Goal: Task Accomplishment & Management: Manage account settings

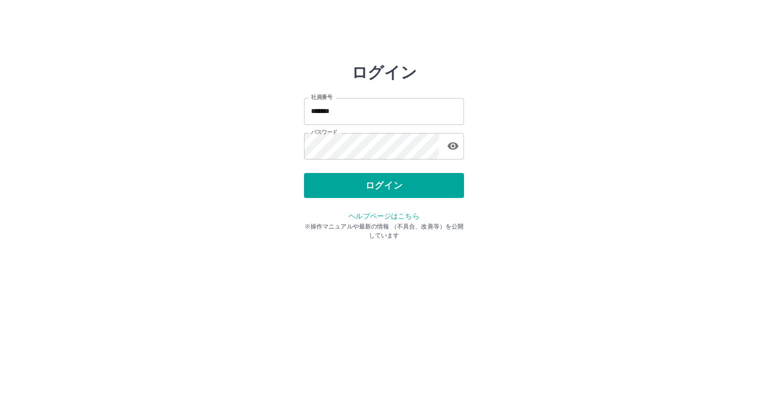
click at [412, 184] on button "ログイン" at bounding box center [384, 185] width 160 height 25
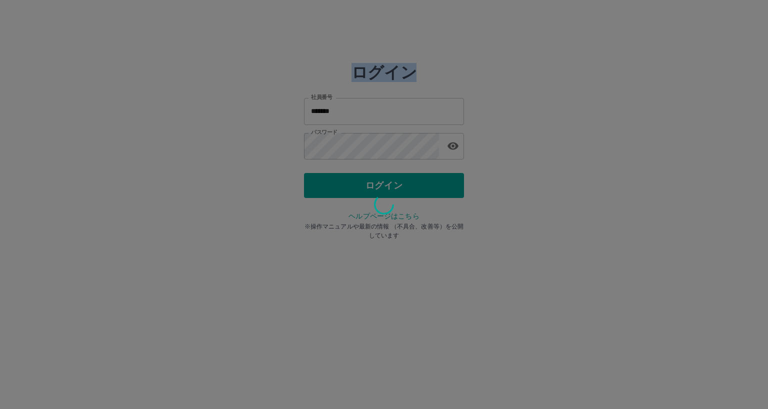
click at [412, 184] on div at bounding box center [384, 204] width 768 height 409
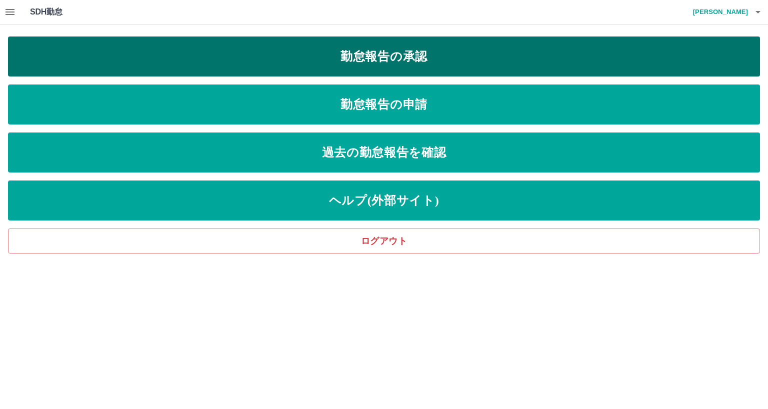
click at [393, 59] on link "勤怠報告の承認" at bounding box center [384, 56] width 752 height 40
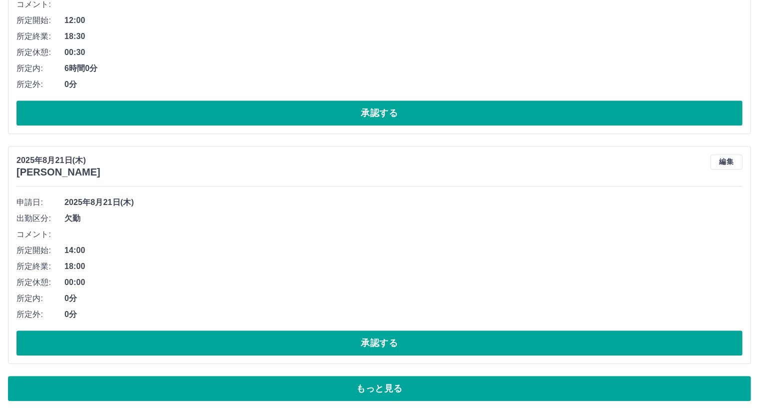
scroll to position [6650, 0]
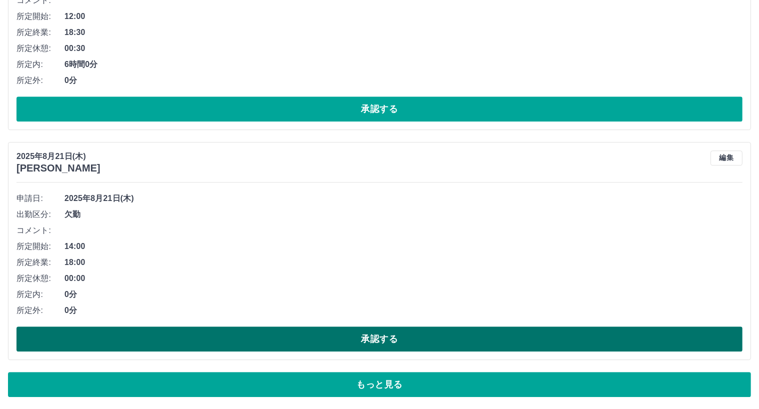
click at [385, 339] on button "承認する" at bounding box center [379, 338] width 726 height 25
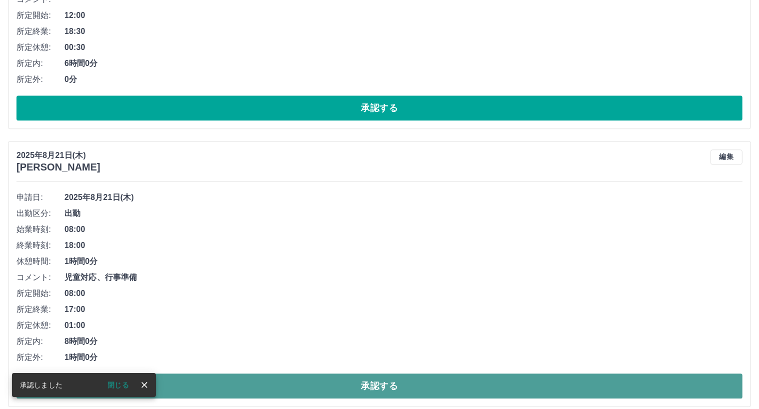
click at [391, 383] on button "承認する" at bounding box center [379, 385] width 726 height 25
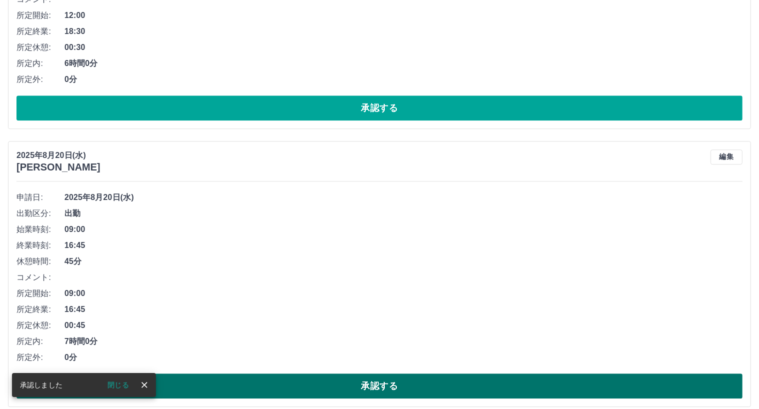
click at [384, 381] on button "承認する" at bounding box center [379, 385] width 726 height 25
click at [376, 387] on button "承認する" at bounding box center [379, 385] width 726 height 25
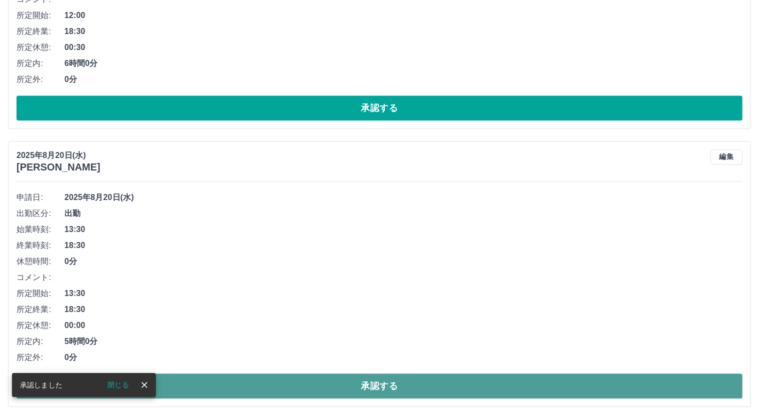
click at [376, 386] on button "承認する" at bounding box center [379, 385] width 726 height 25
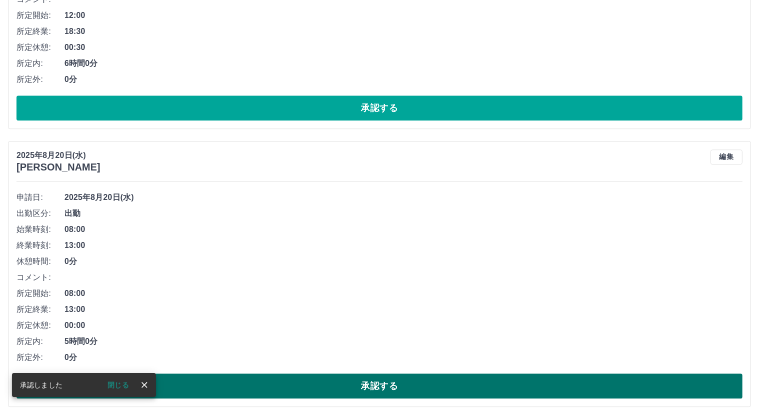
click at [373, 384] on button "承認する" at bounding box center [379, 385] width 726 height 25
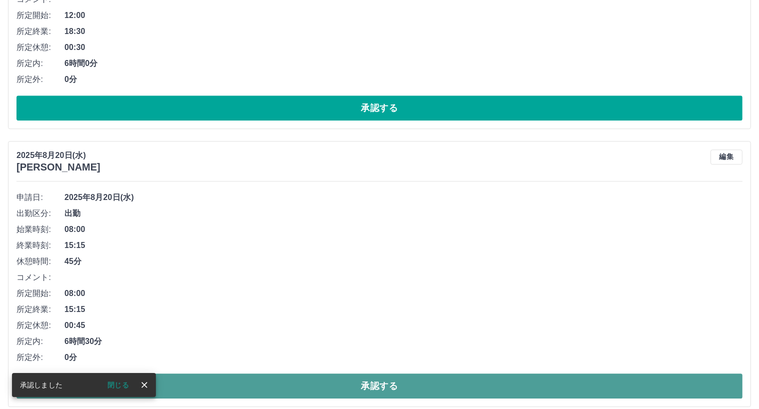
click at [380, 382] on button "承認する" at bounding box center [379, 385] width 726 height 25
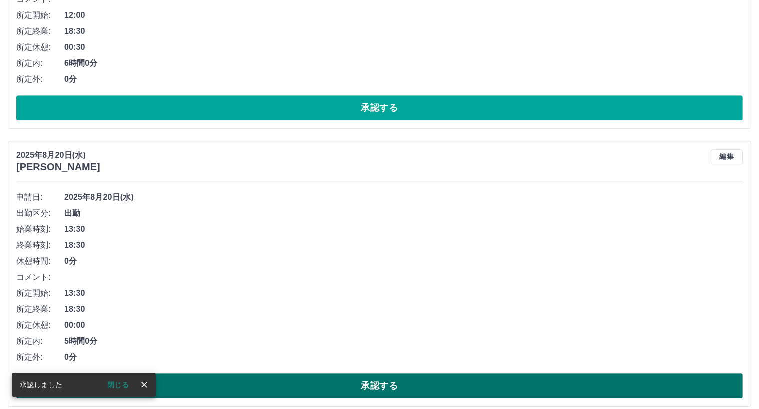
click at [380, 382] on button "承認する" at bounding box center [379, 385] width 726 height 25
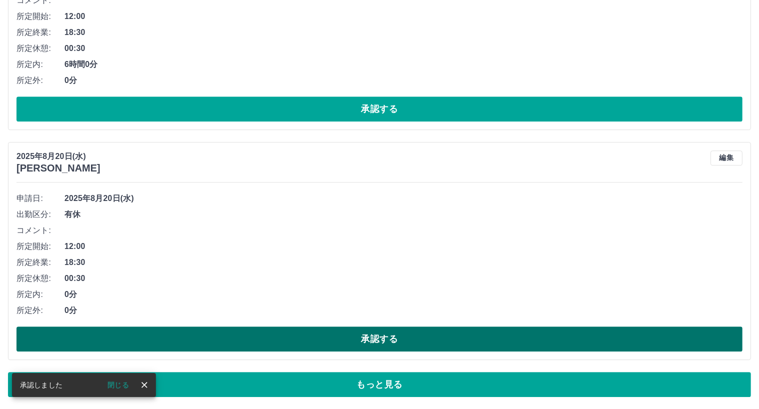
click at [382, 342] on button "承認する" at bounding box center [379, 338] width 726 height 25
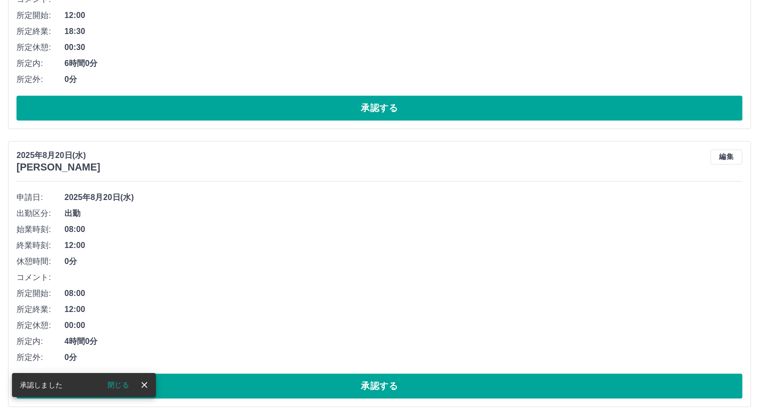
scroll to position [6698, 0]
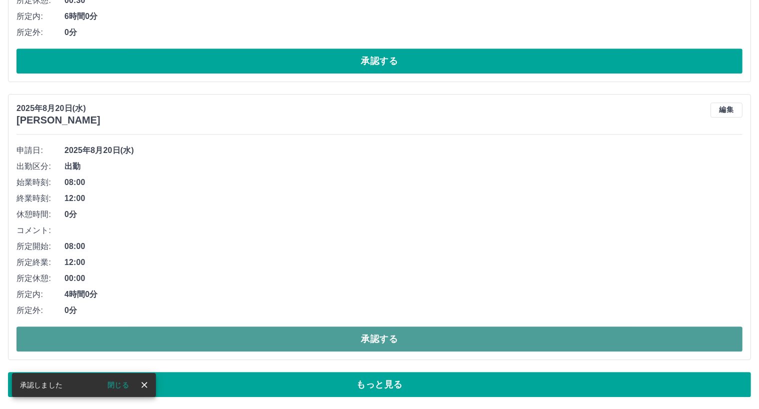
click at [382, 335] on button "承認する" at bounding box center [379, 338] width 726 height 25
click at [384, 338] on button "承認する" at bounding box center [379, 338] width 726 height 25
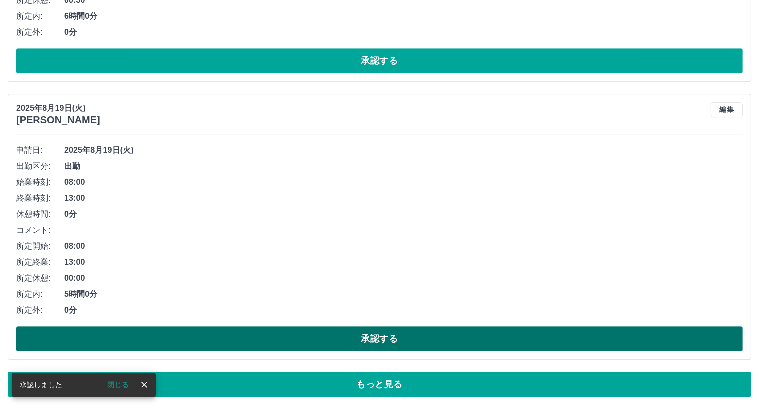
click at [386, 339] on button "承認する" at bounding box center [379, 338] width 726 height 25
click at [385, 337] on button "承認する" at bounding box center [379, 338] width 726 height 25
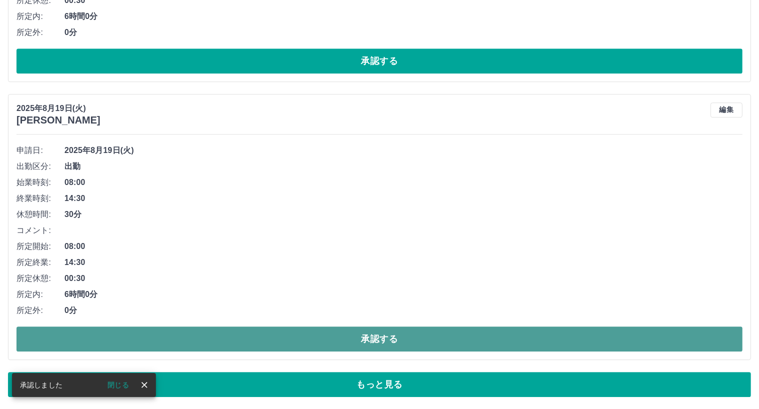
click at [408, 336] on button "承認する" at bounding box center [379, 338] width 726 height 25
click at [390, 336] on button "承認する" at bounding box center [379, 338] width 726 height 25
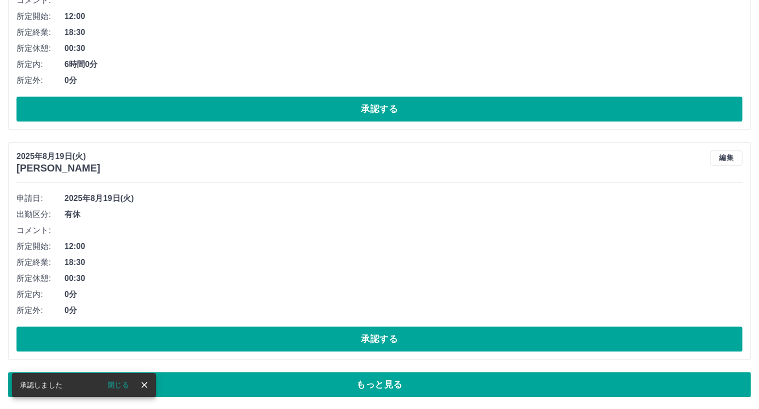
scroll to position [6650, 0]
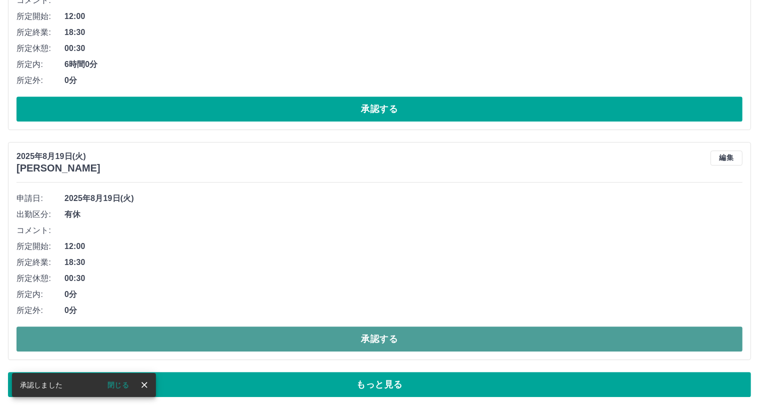
click at [401, 332] on button "承認する" at bounding box center [379, 338] width 726 height 25
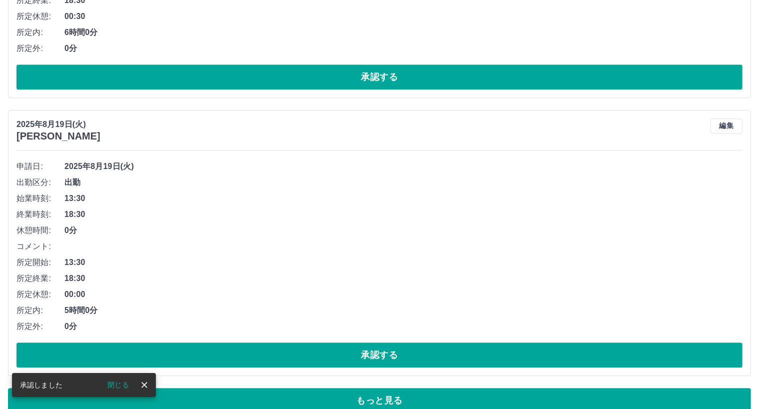
scroll to position [6698, 0]
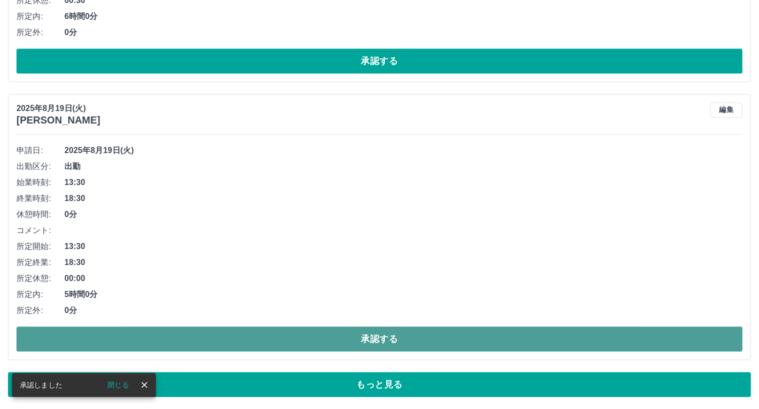
click at [389, 333] on button "承認する" at bounding box center [379, 338] width 726 height 25
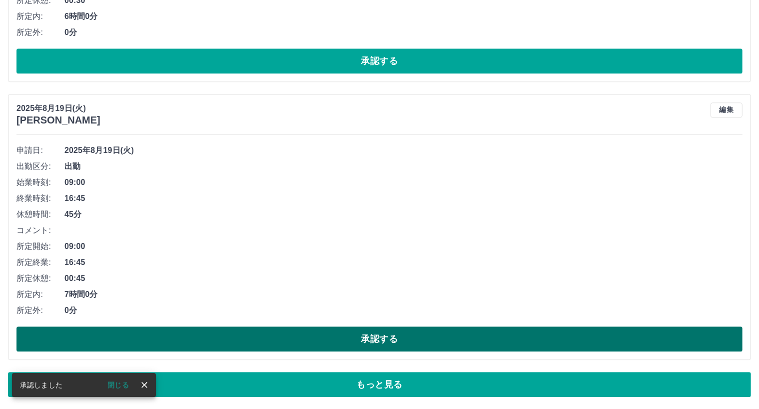
click at [380, 334] on button "承認する" at bounding box center [379, 338] width 726 height 25
click at [379, 336] on button "承認する" at bounding box center [379, 338] width 726 height 25
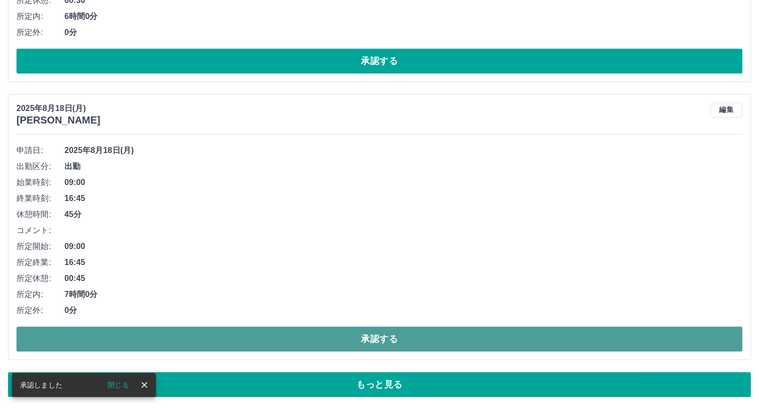
click at [383, 335] on button "承認する" at bounding box center [379, 338] width 726 height 25
click at [382, 334] on button "承認する" at bounding box center [379, 338] width 726 height 25
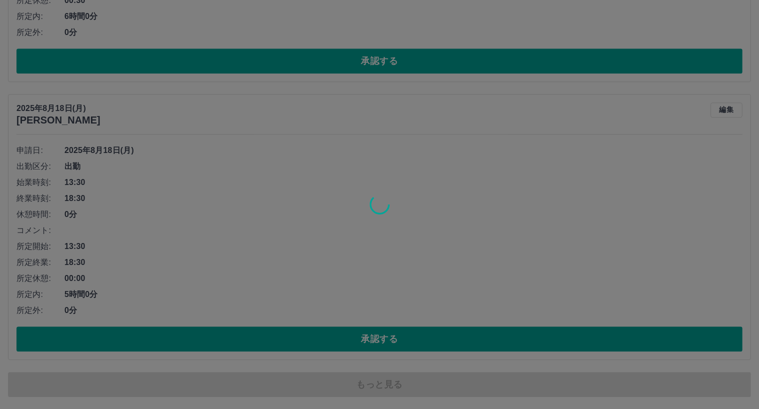
scroll to position [6650, 0]
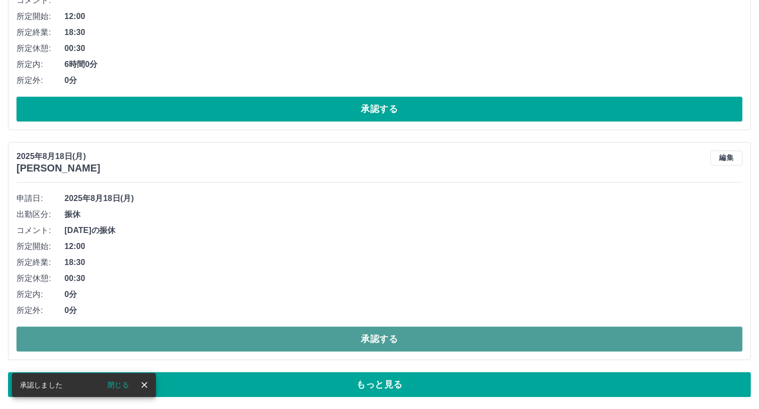
click at [384, 335] on button "承認する" at bounding box center [379, 338] width 726 height 25
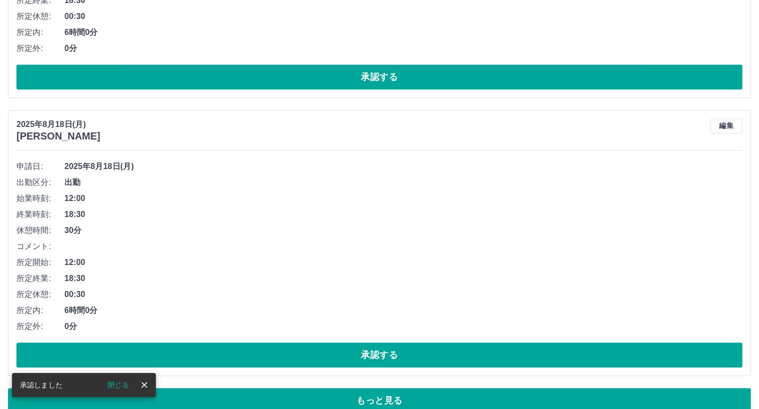
scroll to position [6698, 0]
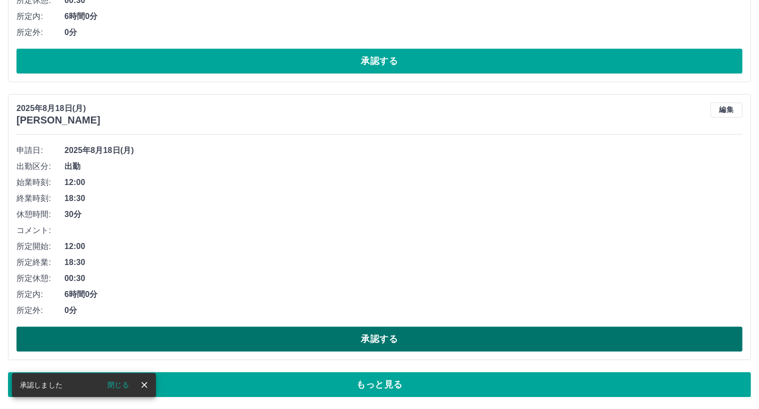
click at [386, 332] on button "承認する" at bounding box center [379, 338] width 726 height 25
click at [399, 340] on button "承認する" at bounding box center [379, 338] width 726 height 25
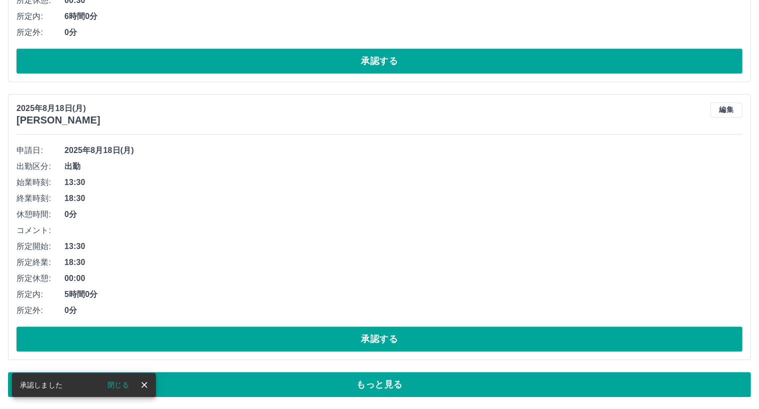
click at [398, 340] on button "承認する" at bounding box center [379, 338] width 726 height 25
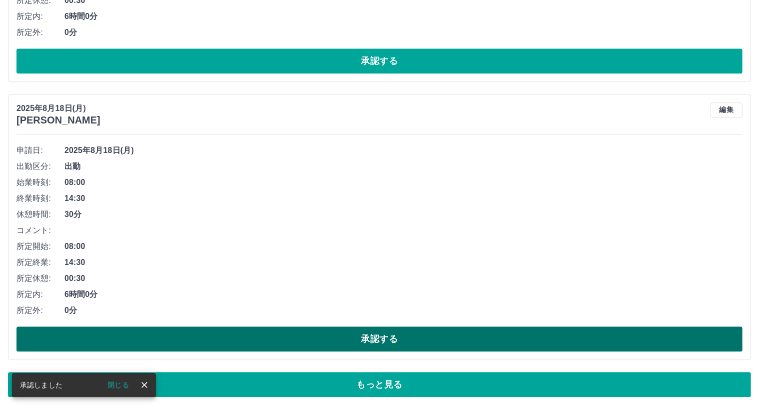
click at [396, 343] on button "承認する" at bounding box center [379, 338] width 726 height 25
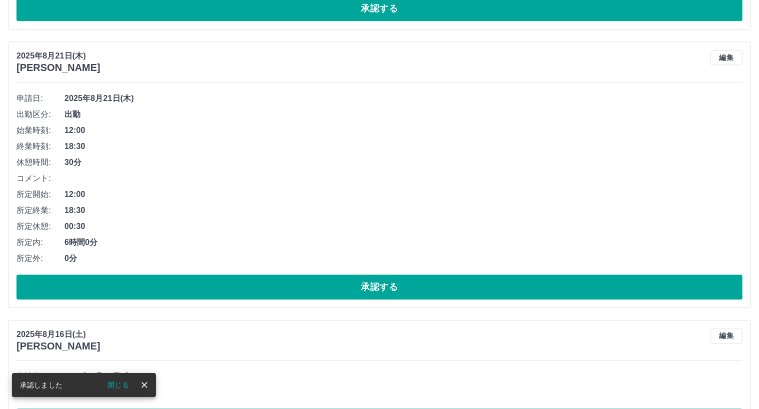
scroll to position [6454, 0]
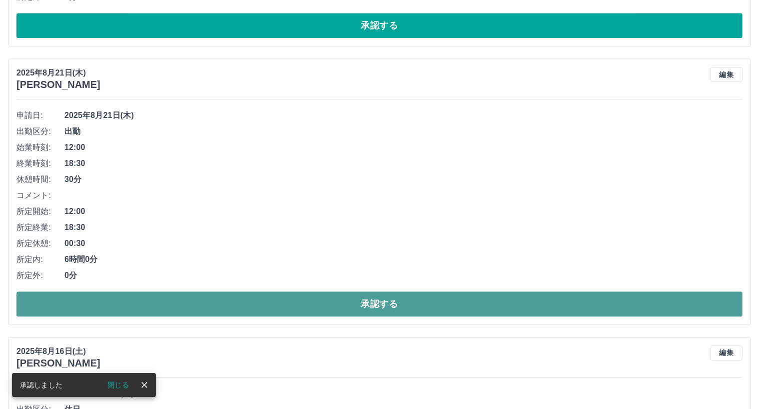
click at [376, 306] on button "承認する" at bounding box center [379, 303] width 726 height 25
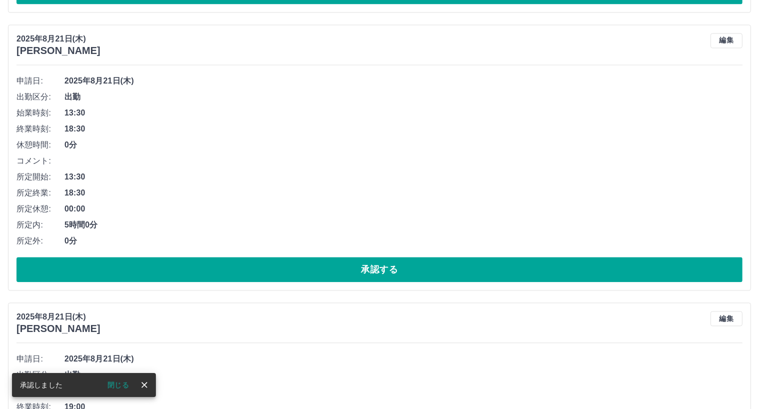
scroll to position [5960, 0]
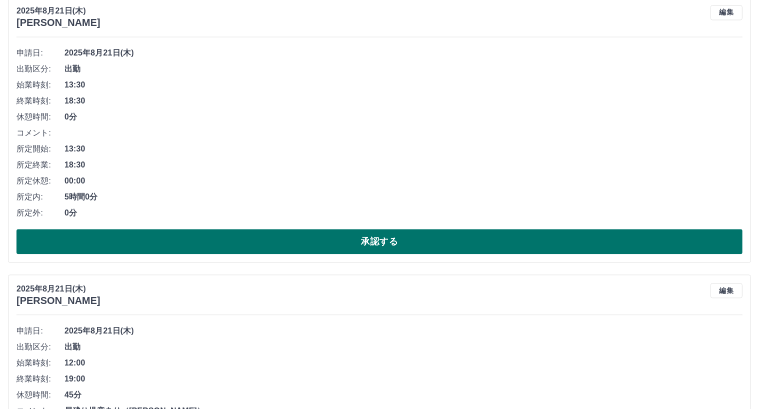
click at [400, 244] on button "承認する" at bounding box center [379, 241] width 726 height 25
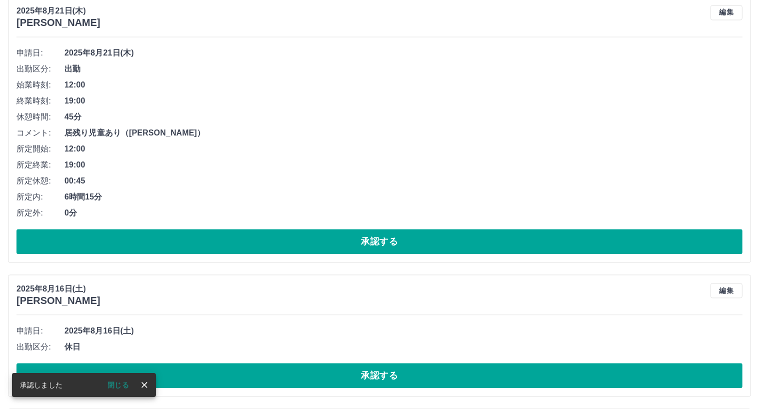
scroll to position [5682, 0]
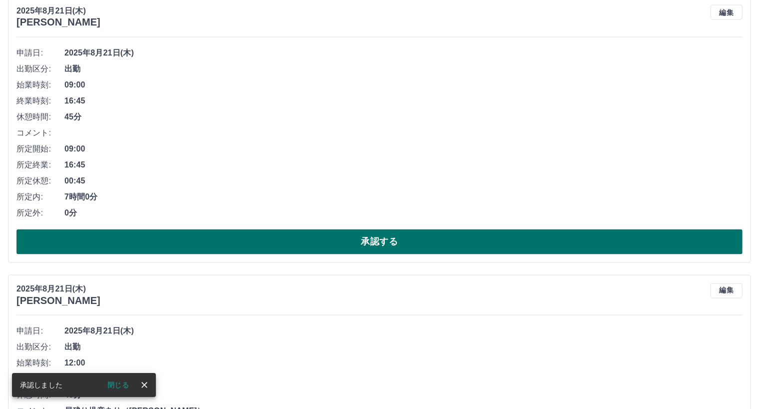
click at [370, 243] on button "承認する" at bounding box center [379, 241] width 726 height 25
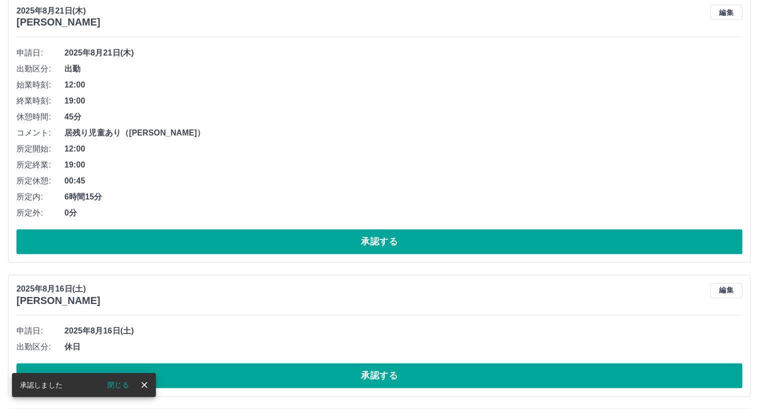
scroll to position [5404, 0]
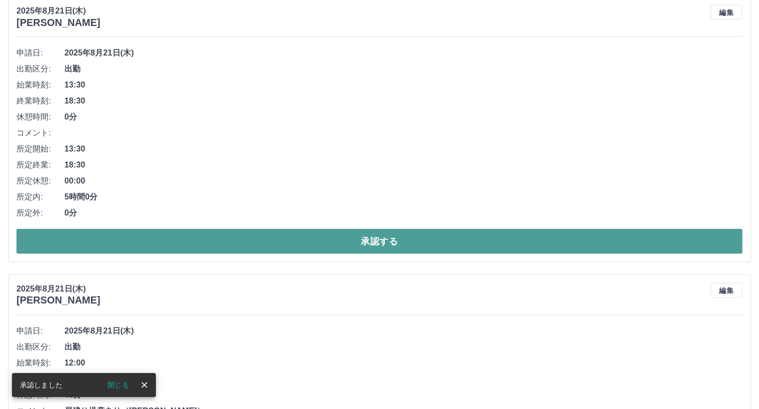
click at [369, 243] on button "承認する" at bounding box center [379, 241] width 726 height 25
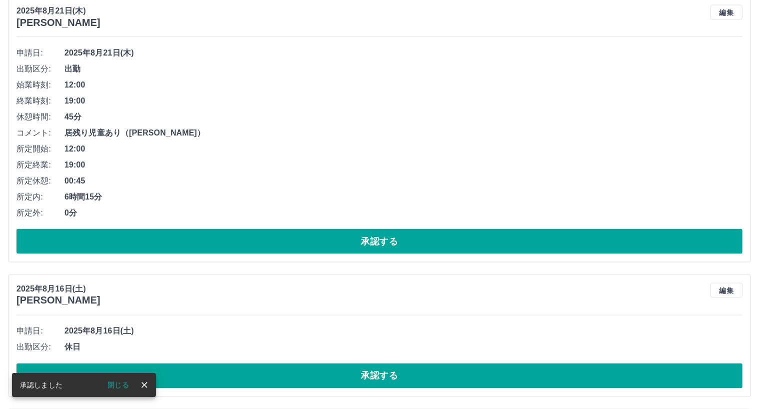
scroll to position [5126, 0]
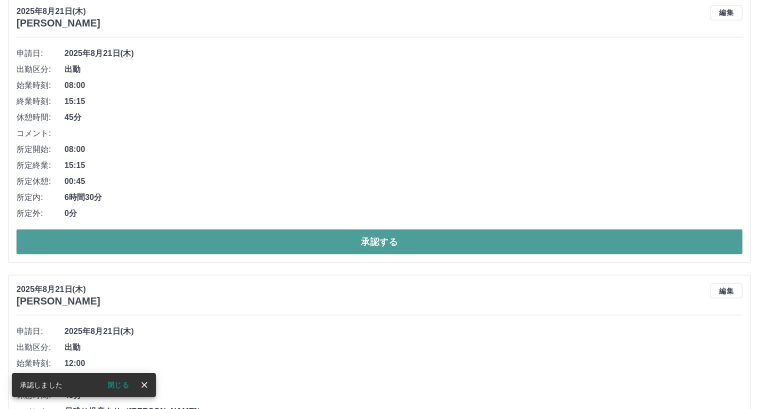
click at [373, 239] on button "承認する" at bounding box center [379, 241] width 726 height 25
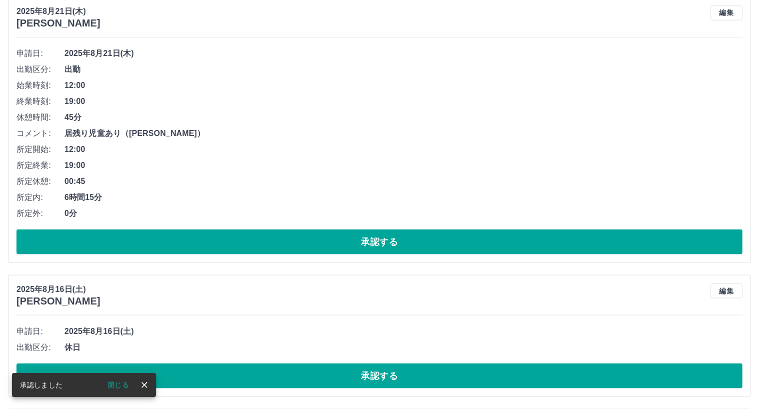
scroll to position [4848, 0]
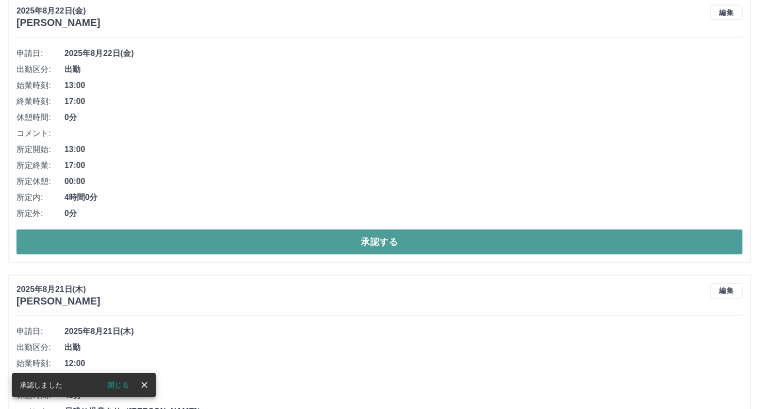
click at [376, 235] on button "承認する" at bounding box center [379, 241] width 726 height 25
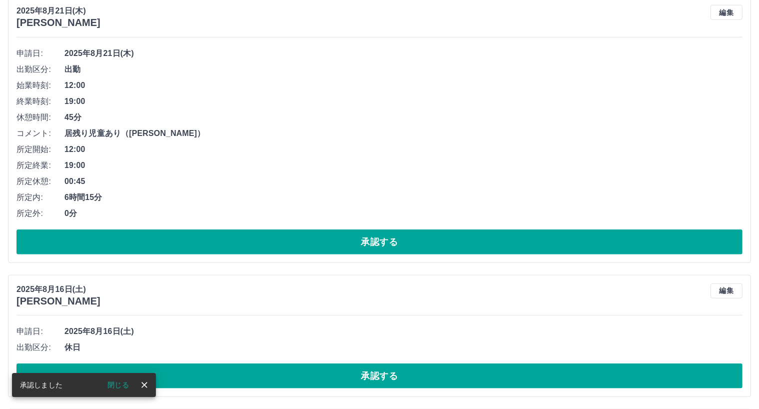
scroll to position [4570, 0]
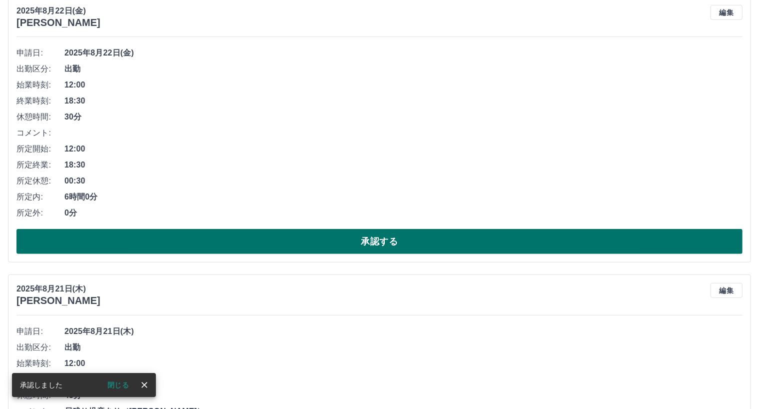
click at [378, 246] on button "承認する" at bounding box center [379, 241] width 726 height 25
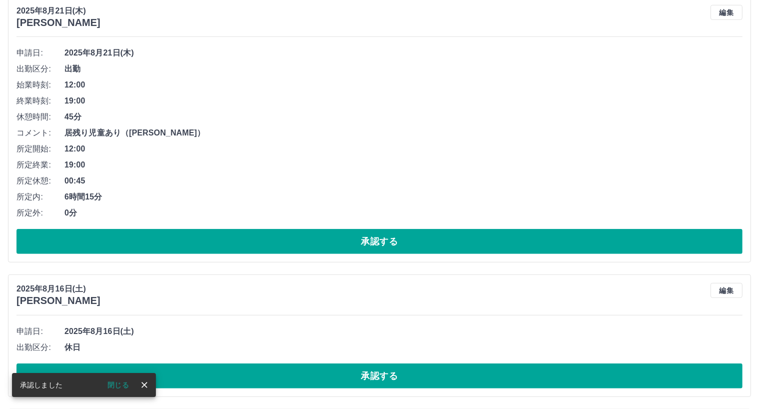
scroll to position [4292, 0]
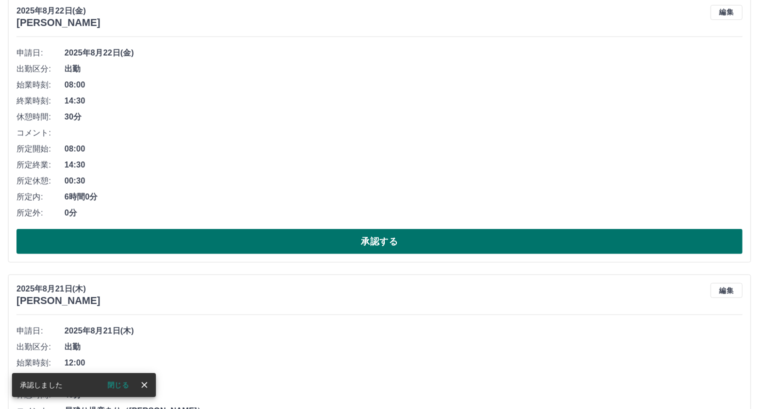
click at [379, 244] on button "承認する" at bounding box center [379, 241] width 726 height 25
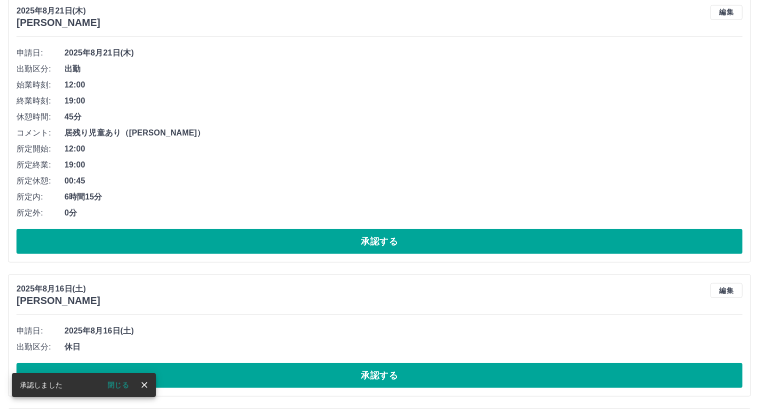
scroll to position [4014, 0]
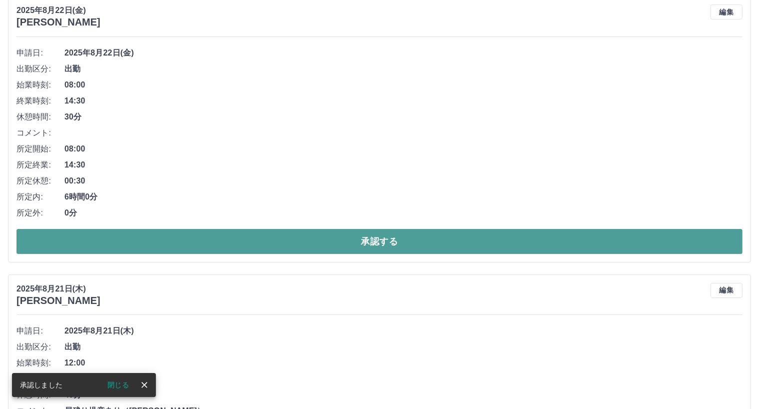
click at [380, 244] on button "承認する" at bounding box center [379, 241] width 726 height 25
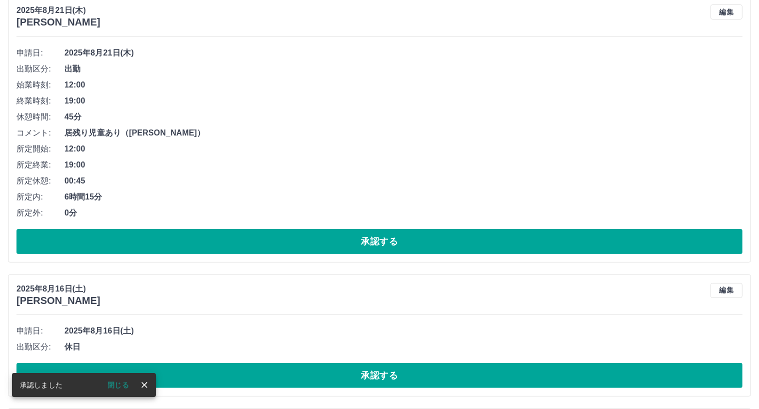
scroll to position [3736, 0]
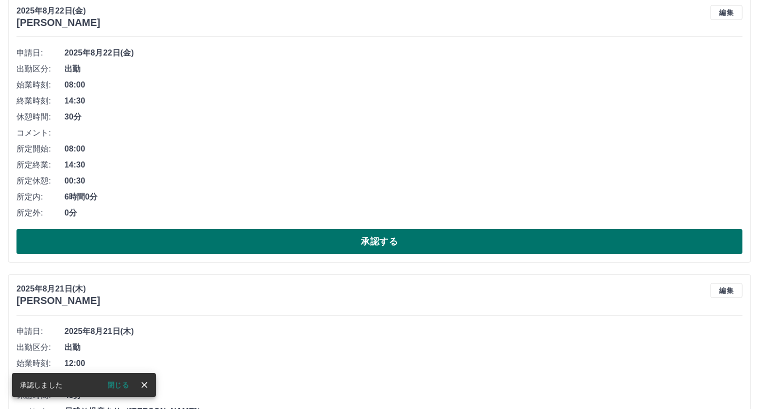
click at [378, 244] on button "承認する" at bounding box center [379, 241] width 726 height 25
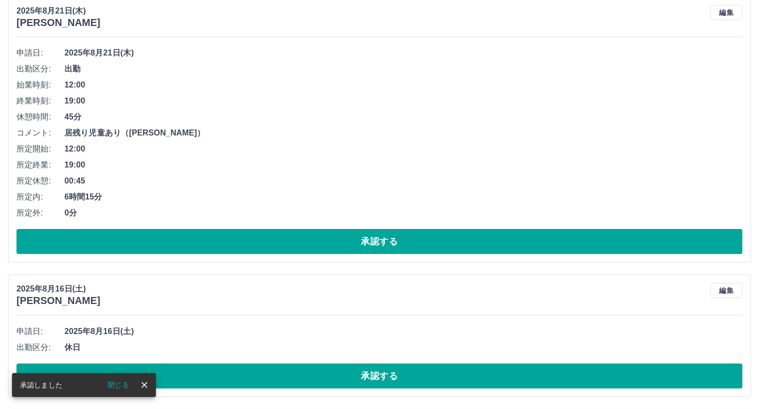
scroll to position [3458, 0]
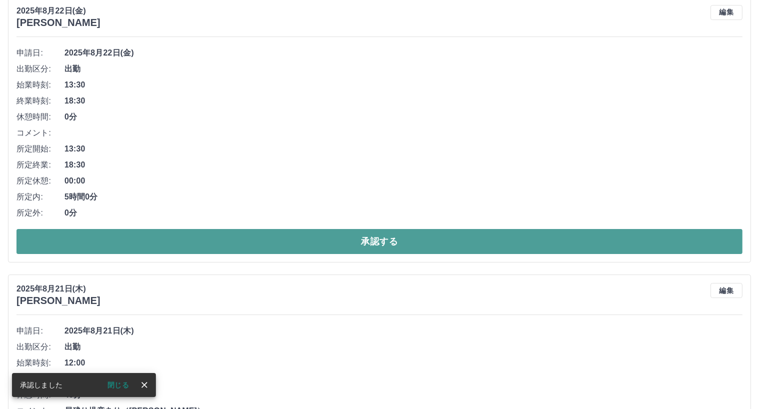
click at [395, 245] on button "承認する" at bounding box center [379, 241] width 726 height 25
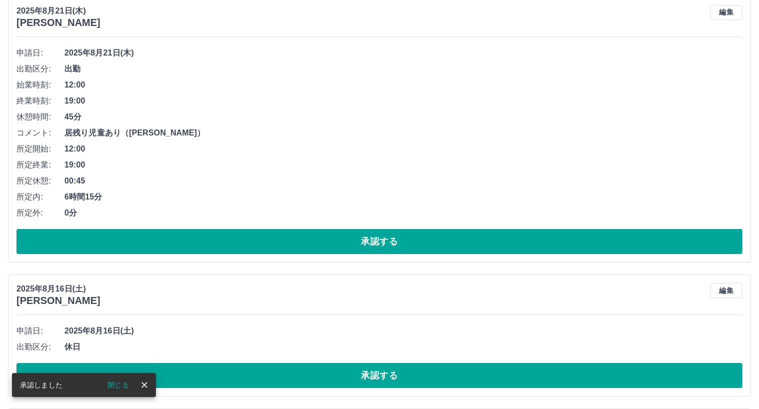
scroll to position [3179, 0]
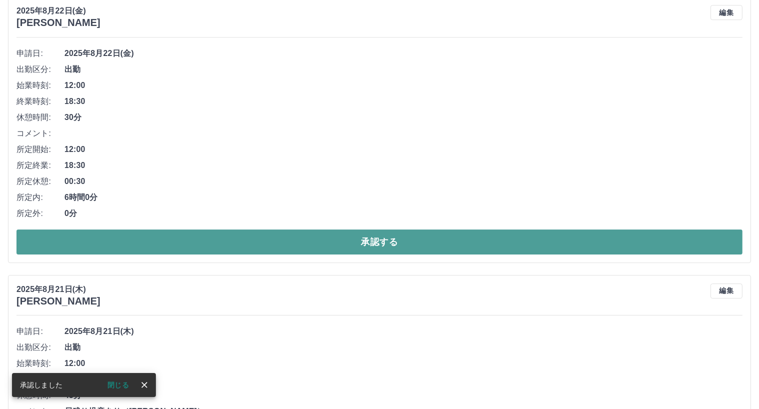
click at [390, 242] on button "承認する" at bounding box center [379, 241] width 726 height 25
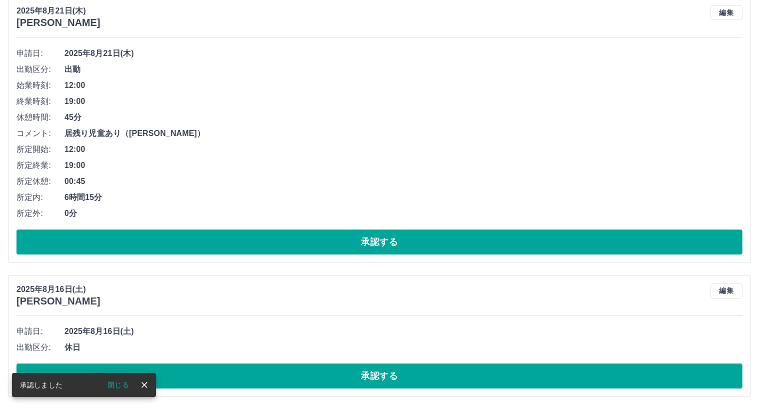
scroll to position [2902, 0]
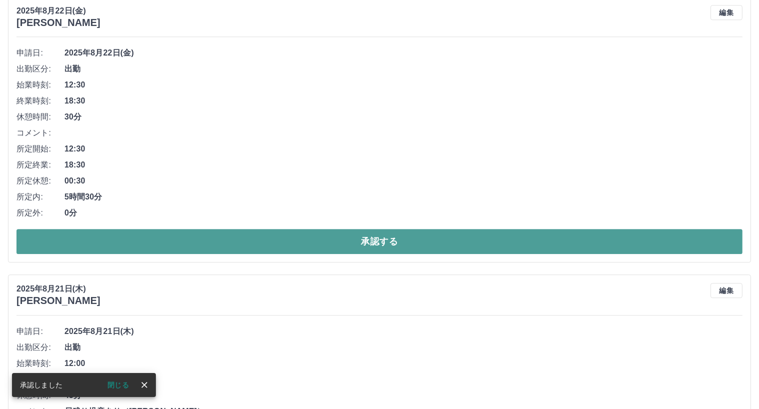
click at [385, 245] on button "承認する" at bounding box center [379, 241] width 726 height 25
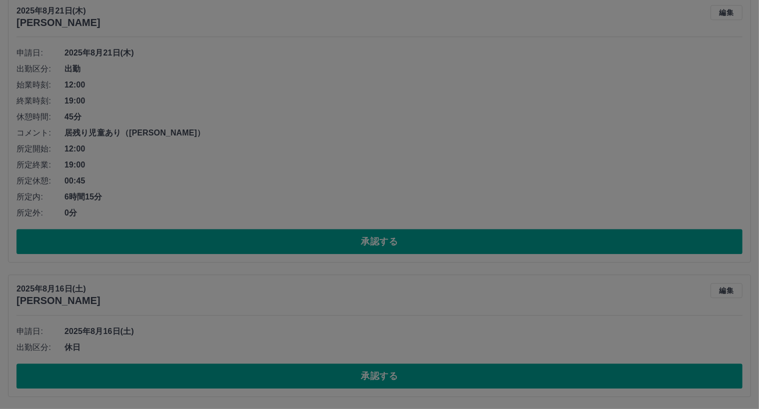
scroll to position [2624, 0]
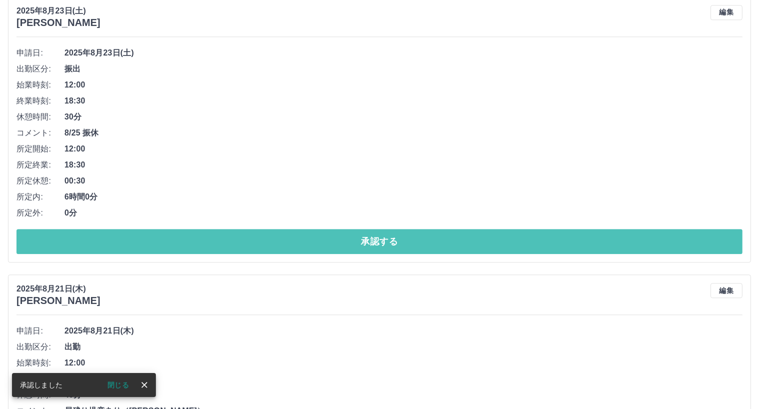
click at [385, 245] on button "承認する" at bounding box center [379, 241] width 726 height 25
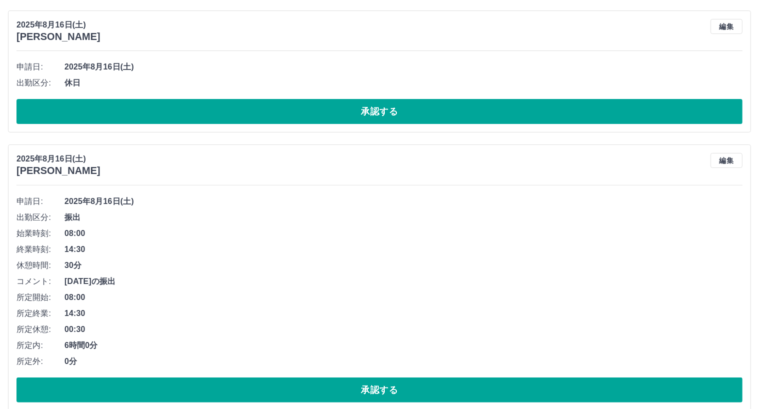
scroll to position [4144, 0]
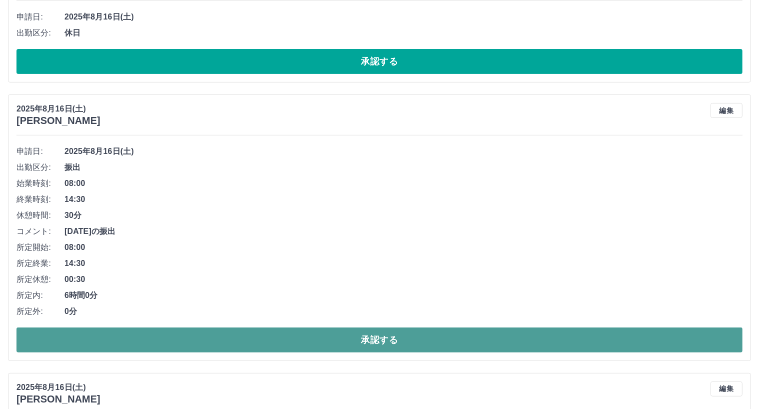
drag, startPoint x: 372, startPoint y: 341, endPoint x: 371, endPoint y: 334, distance: 6.5
click at [372, 338] on button "承認する" at bounding box center [379, 339] width 726 height 25
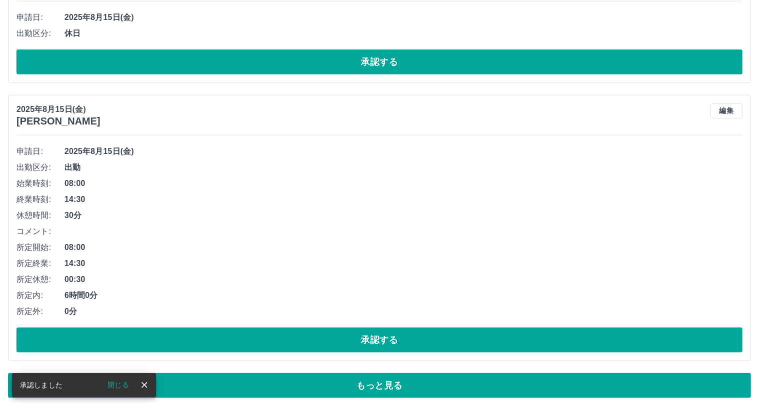
scroll to position [4683, 0]
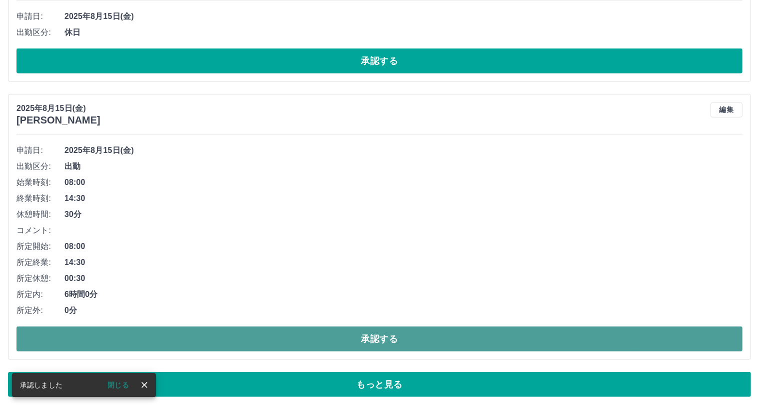
click at [396, 337] on button "承認する" at bounding box center [379, 338] width 726 height 25
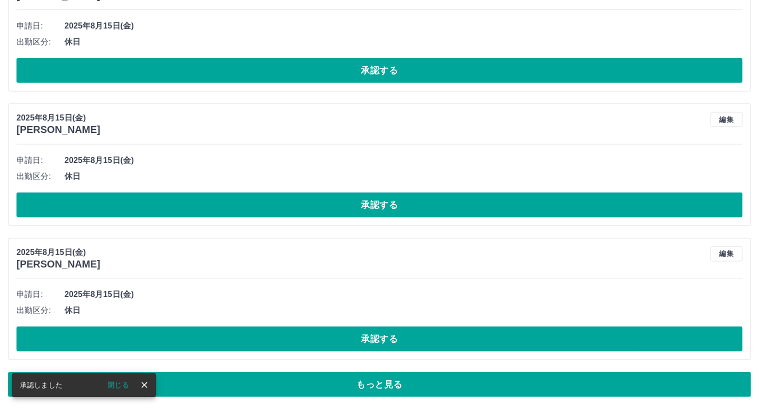
scroll to position [4539, 0]
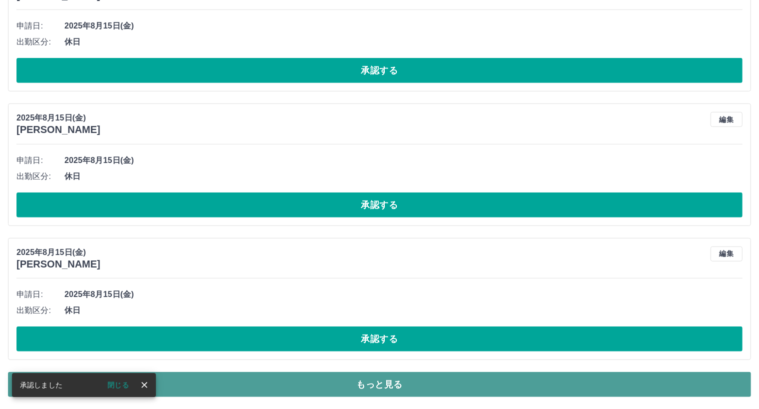
click at [388, 382] on button "もっと見る" at bounding box center [379, 384] width 743 height 25
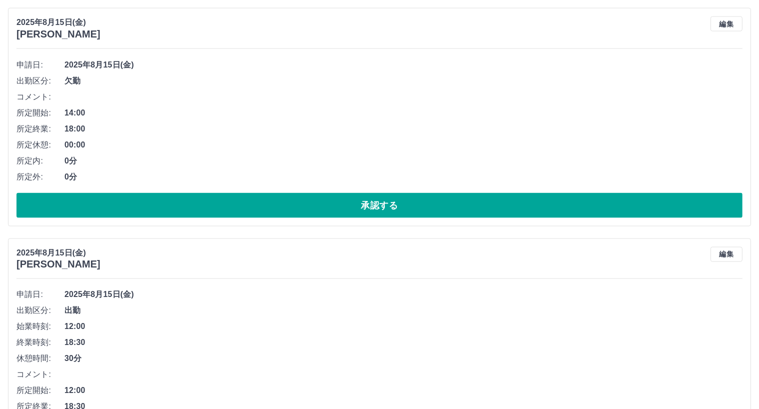
scroll to position [5438, 0]
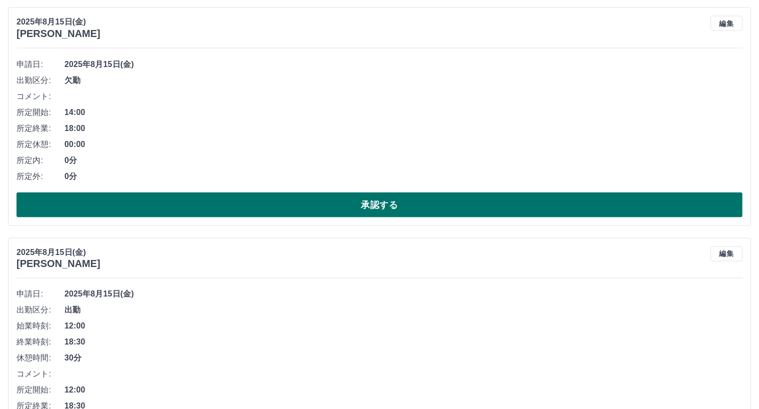
click at [398, 203] on button "承認する" at bounding box center [379, 204] width 726 height 25
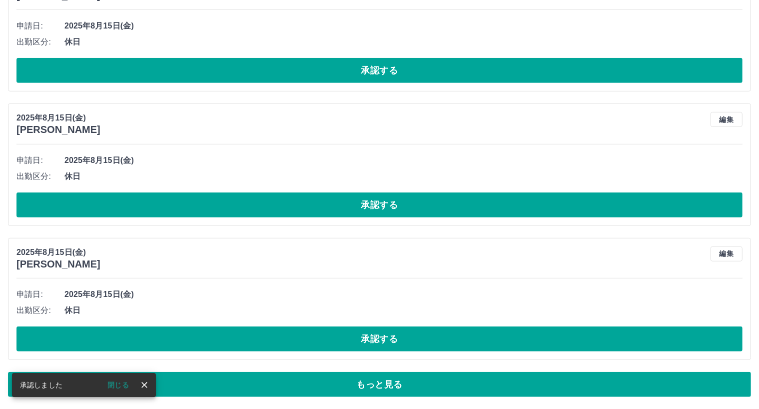
scroll to position [4539, 0]
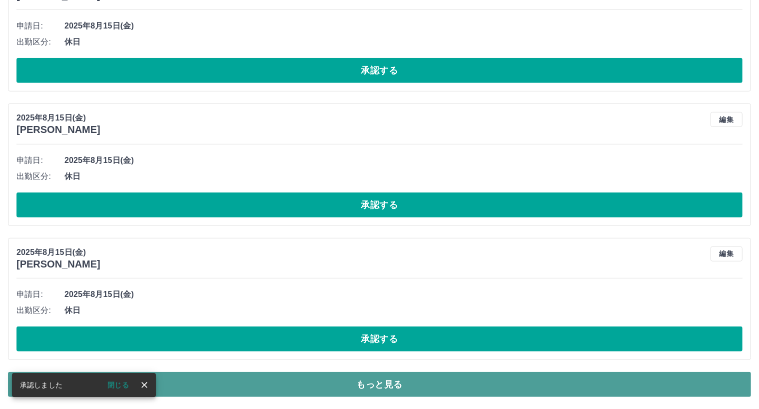
click at [383, 380] on button "もっと見る" at bounding box center [379, 384] width 743 height 25
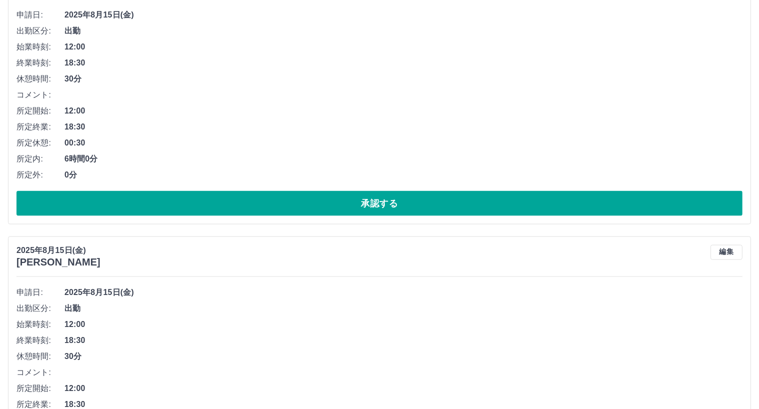
scroll to position [5488, 0]
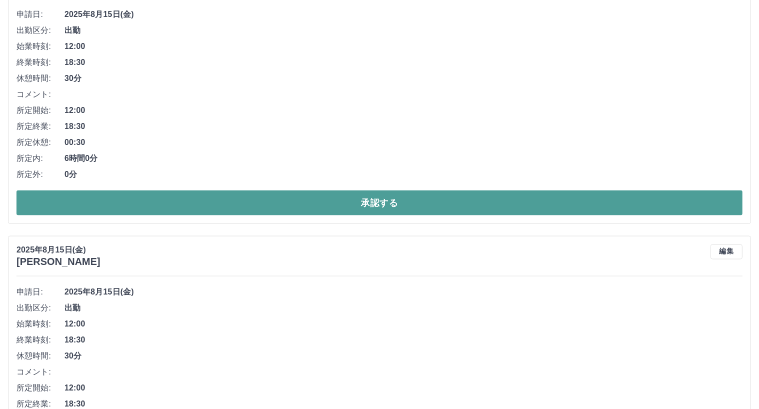
click at [385, 200] on button "承認する" at bounding box center [379, 202] width 726 height 25
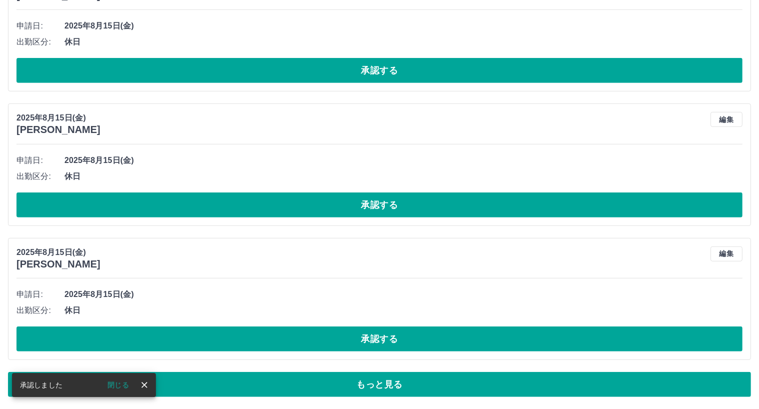
scroll to position [4539, 0]
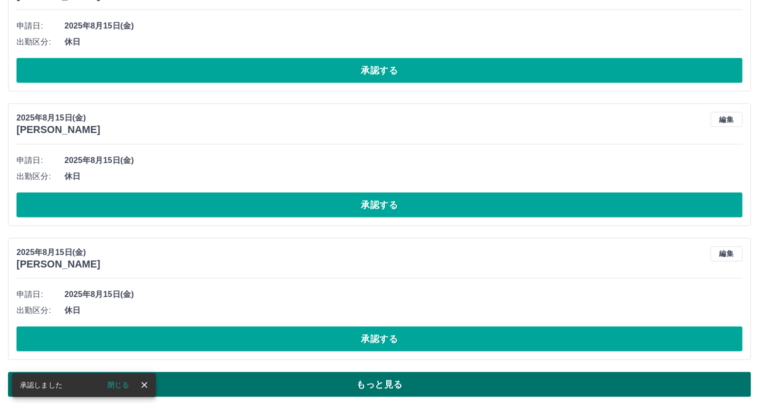
click at [380, 380] on button "もっと見る" at bounding box center [379, 384] width 743 height 25
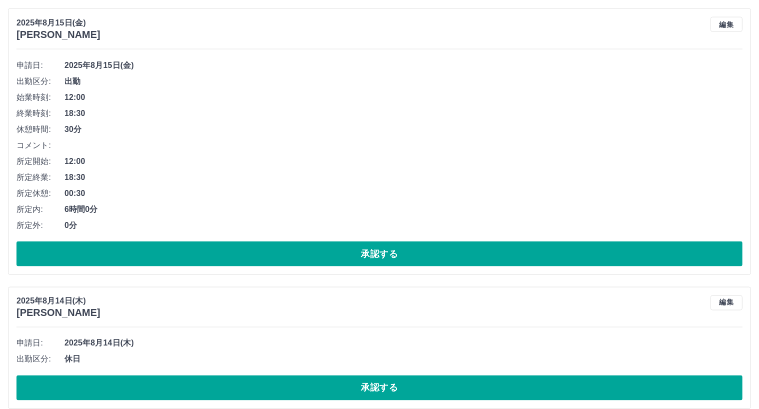
scroll to position [5438, 0]
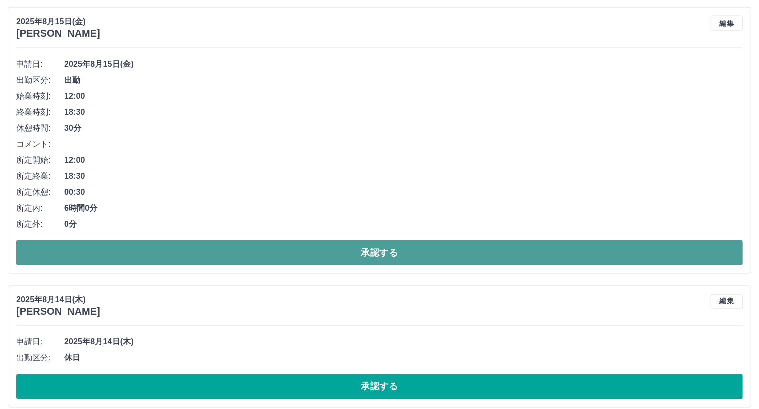
click at [382, 248] on button "承認する" at bounding box center [379, 252] width 726 height 25
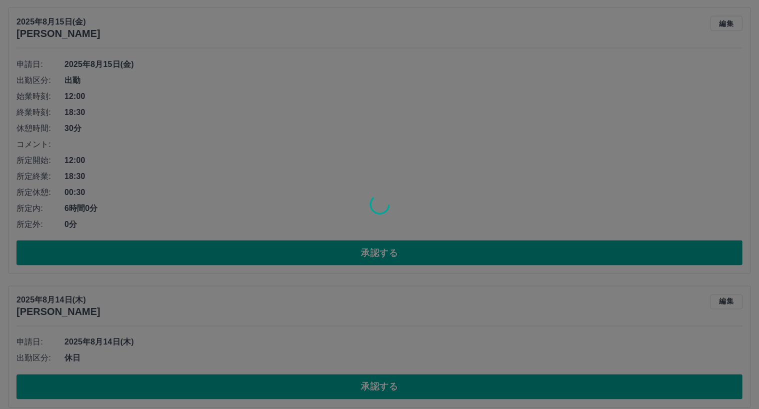
scroll to position [4539, 0]
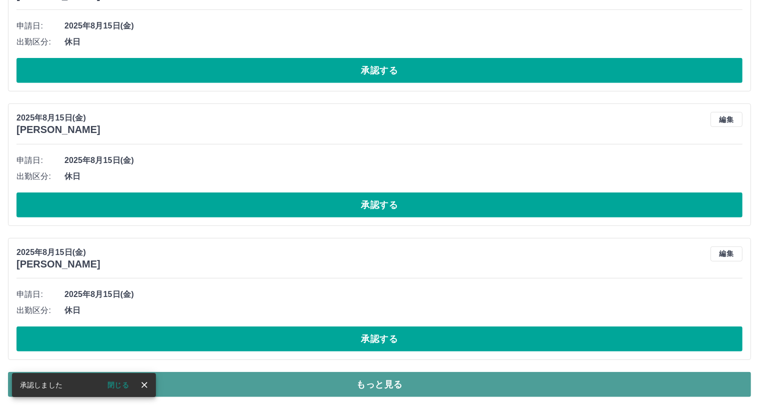
click at [378, 384] on button "もっと見る" at bounding box center [379, 384] width 743 height 25
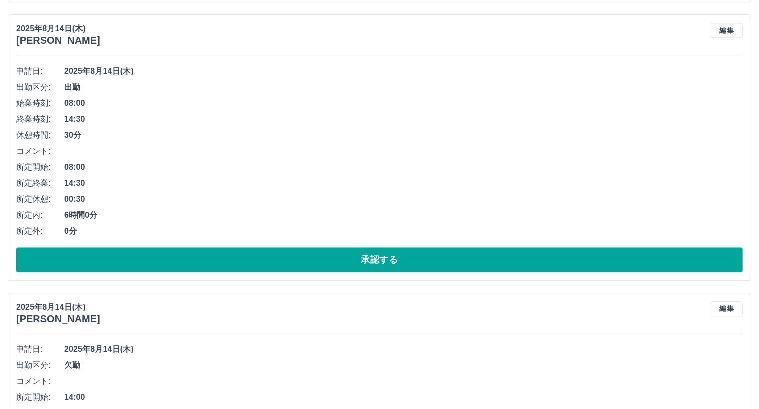
scroll to position [6238, 0]
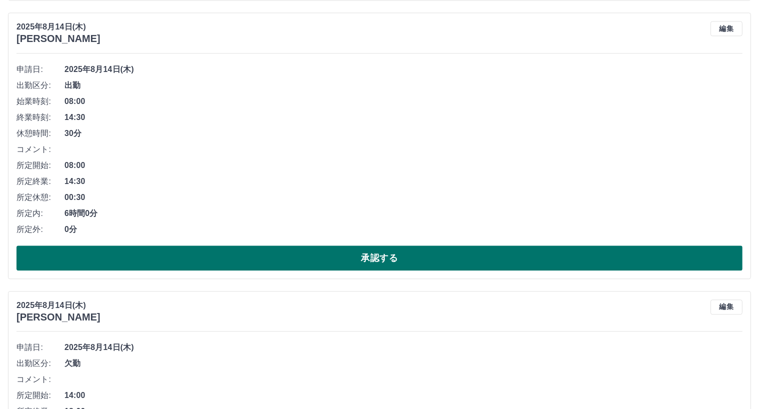
click at [391, 260] on button "承認する" at bounding box center [379, 257] width 726 height 25
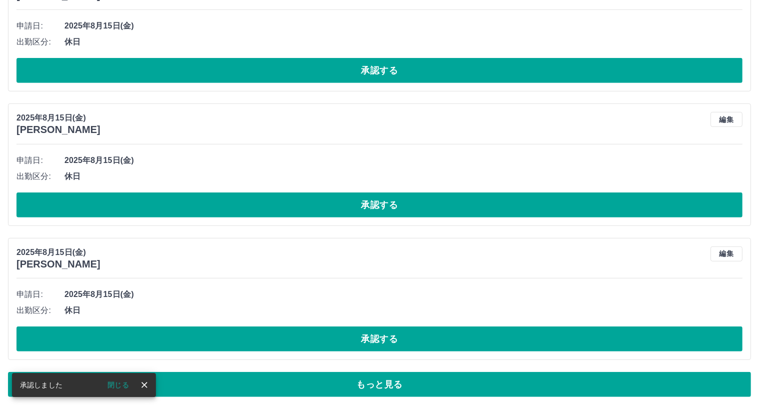
scroll to position [4539, 0]
click at [390, 387] on button "もっと見る" at bounding box center [379, 384] width 743 height 25
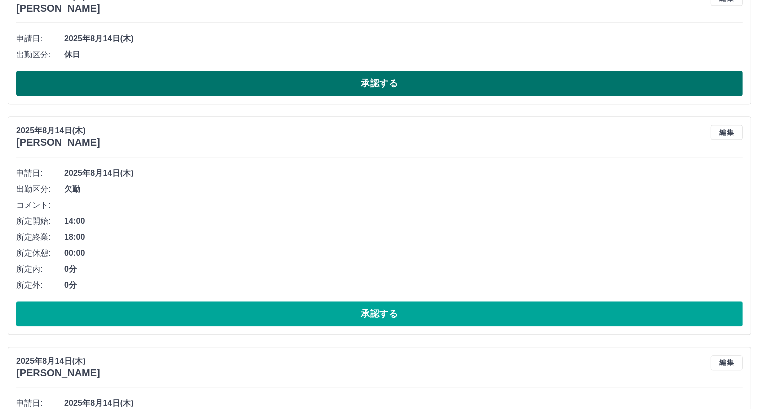
scroll to position [6138, 0]
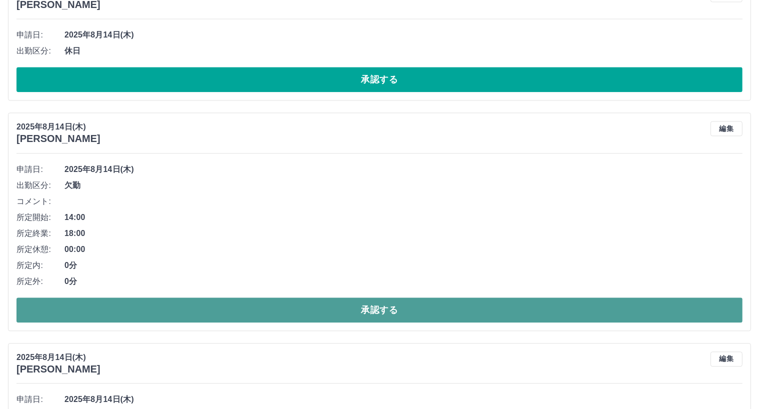
click at [367, 313] on button "承認する" at bounding box center [379, 309] width 726 height 25
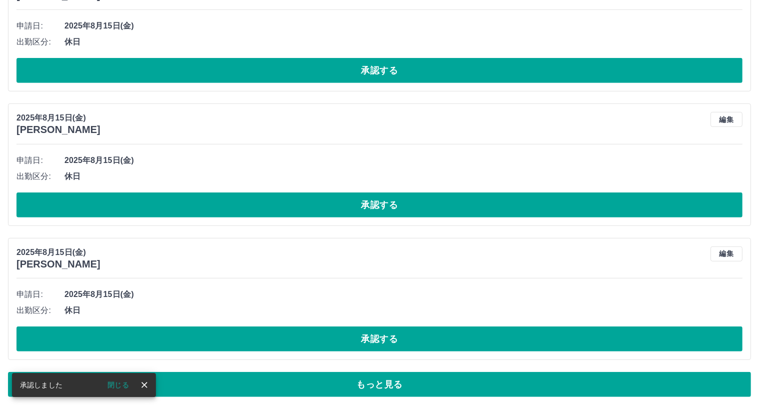
scroll to position [4539, 0]
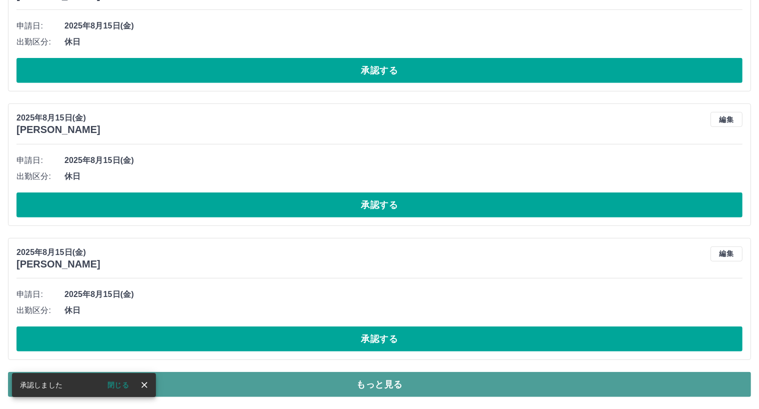
click at [378, 379] on button "もっと見る" at bounding box center [379, 384] width 743 height 25
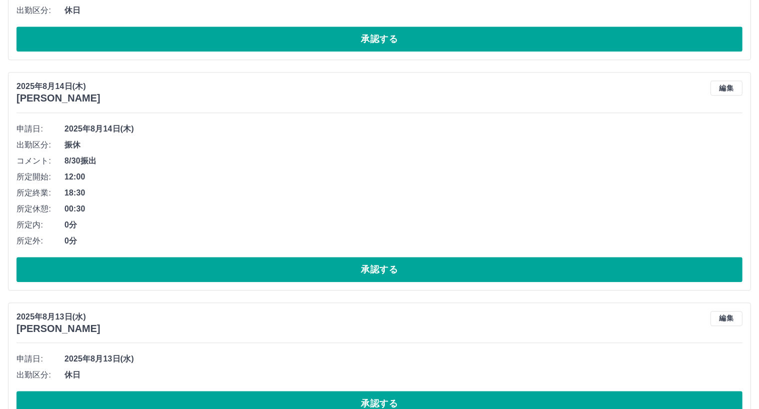
scroll to position [6188, 0]
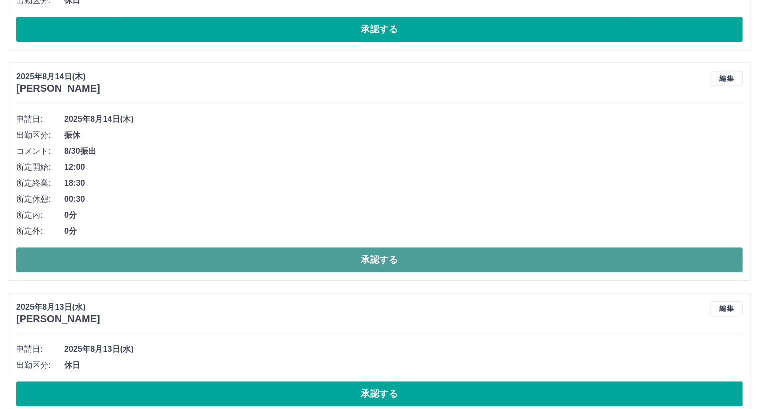
click at [377, 264] on button "承認する" at bounding box center [379, 259] width 726 height 25
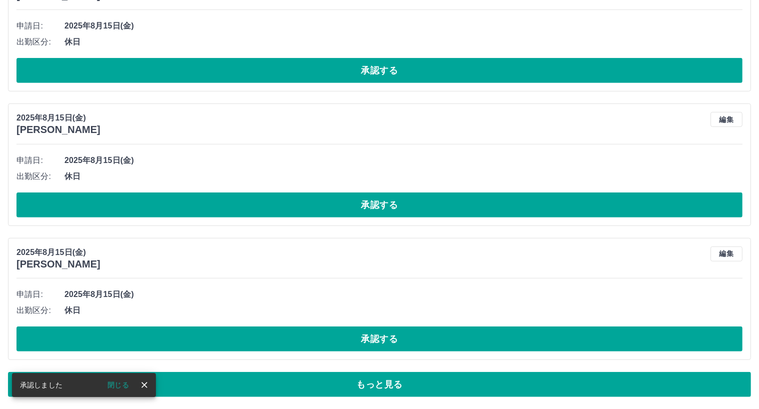
scroll to position [4539, 0]
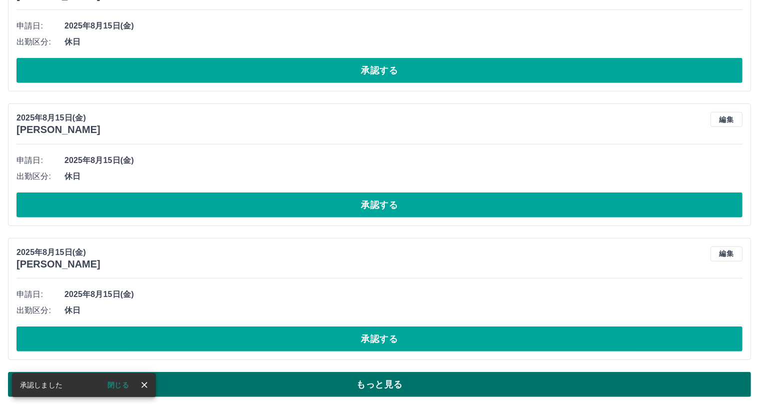
click at [388, 384] on button "もっと見る" at bounding box center [379, 384] width 743 height 25
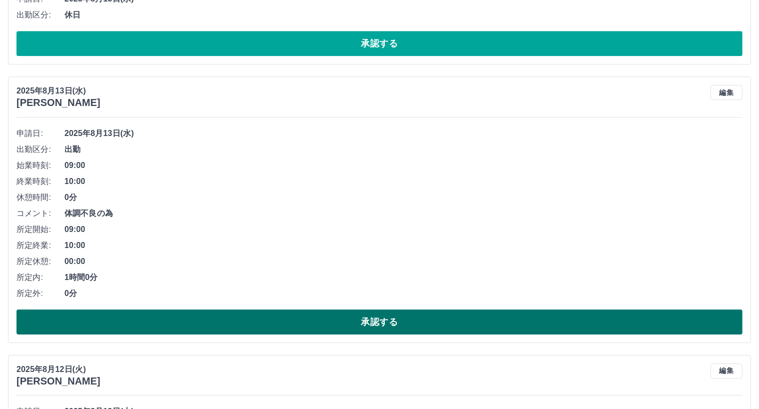
scroll to position [7038, 0]
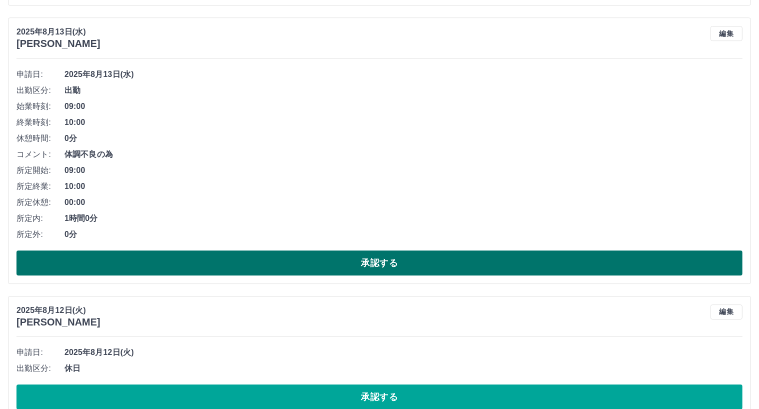
click at [390, 260] on button "承認する" at bounding box center [379, 262] width 726 height 25
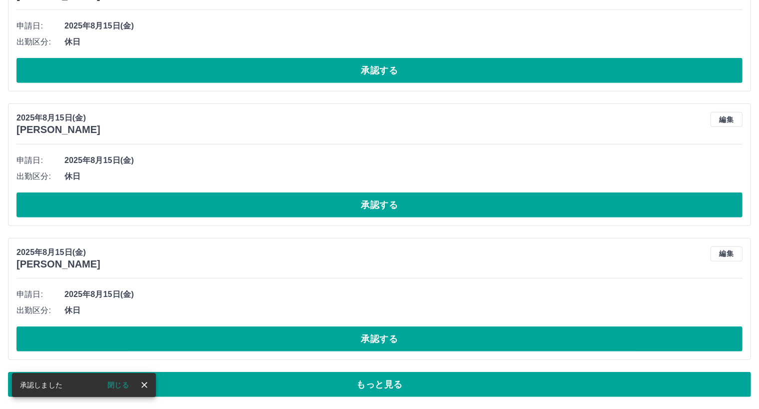
scroll to position [4539, 0]
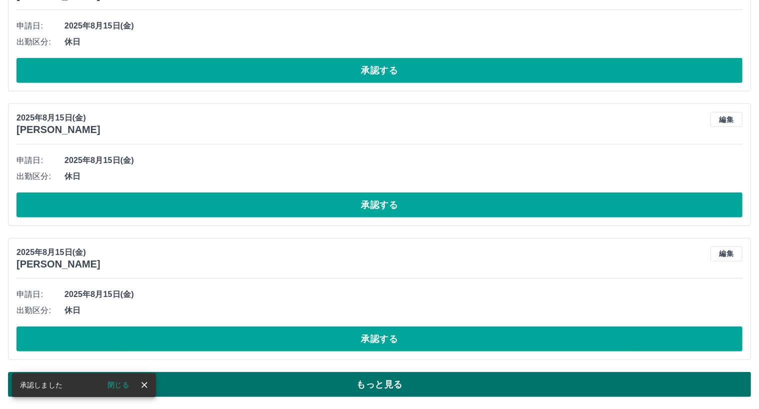
click at [383, 382] on button "もっと見る" at bounding box center [379, 384] width 743 height 25
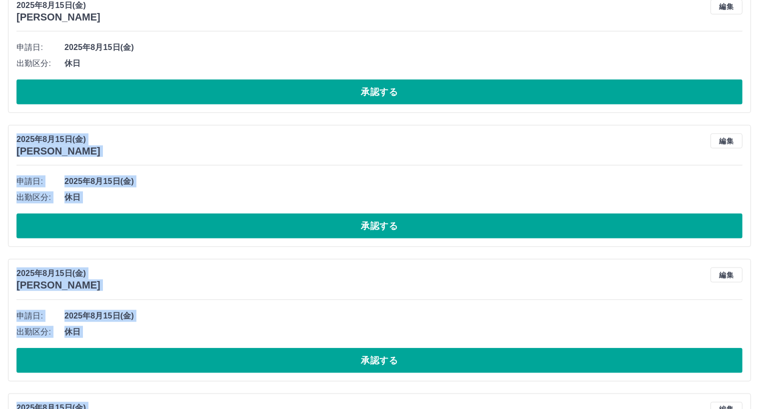
scroll to position [4789, 0]
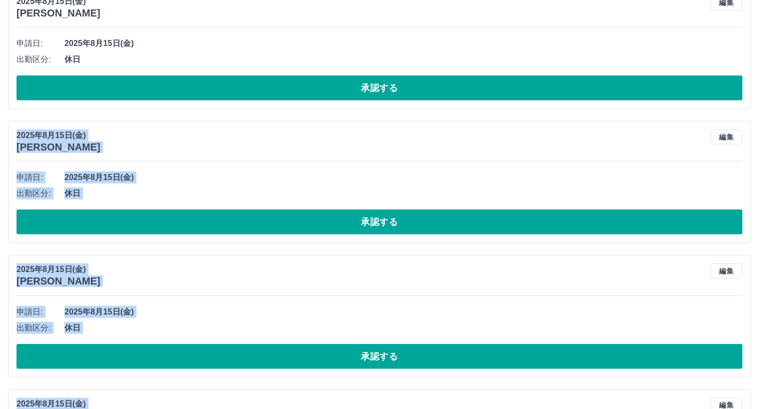
click at [383, 294] on div "2025年8月15日(金) 鈴木　里沙 編集 申請日: 2025年8月15日(金) 出勤区分: 休日 承認する" at bounding box center [379, 316] width 743 height 122
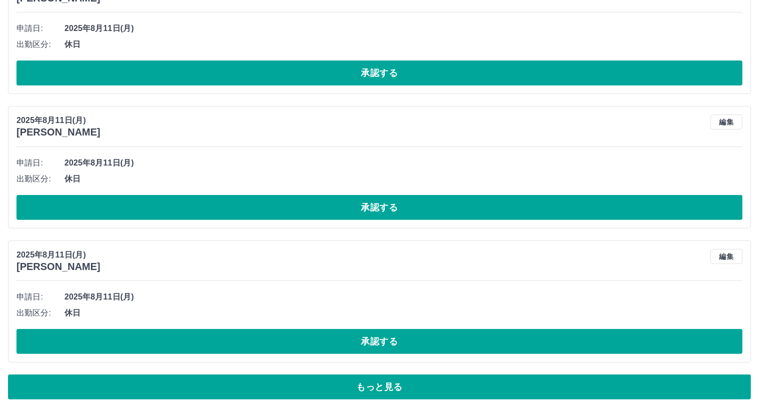
scroll to position [7892, 0]
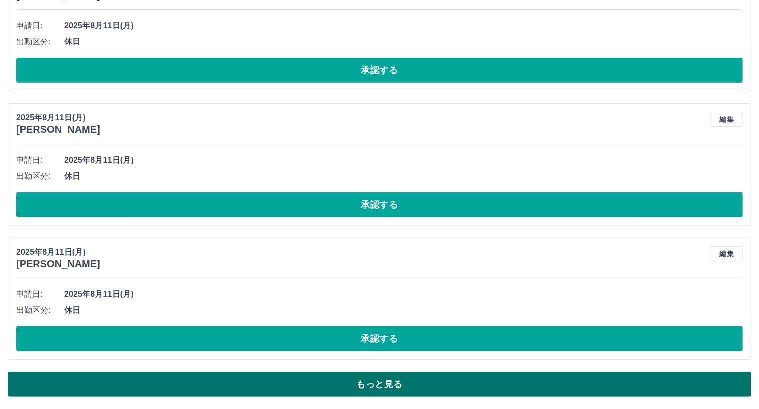
click at [375, 387] on button "もっと見る" at bounding box center [379, 384] width 743 height 25
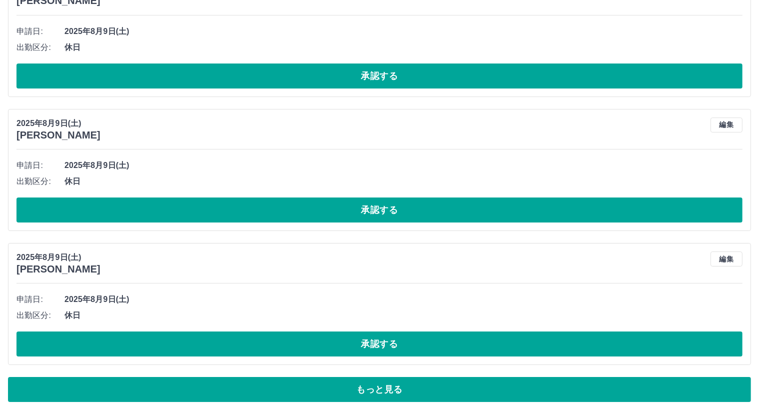
scroll to position [11244, 0]
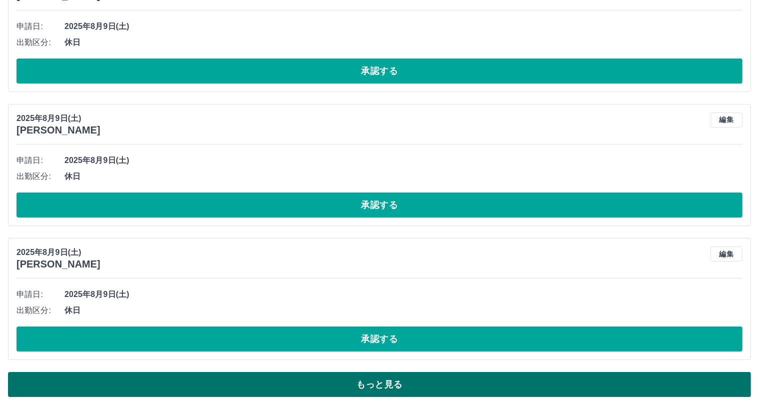
click at [400, 382] on button "もっと見る" at bounding box center [379, 384] width 743 height 25
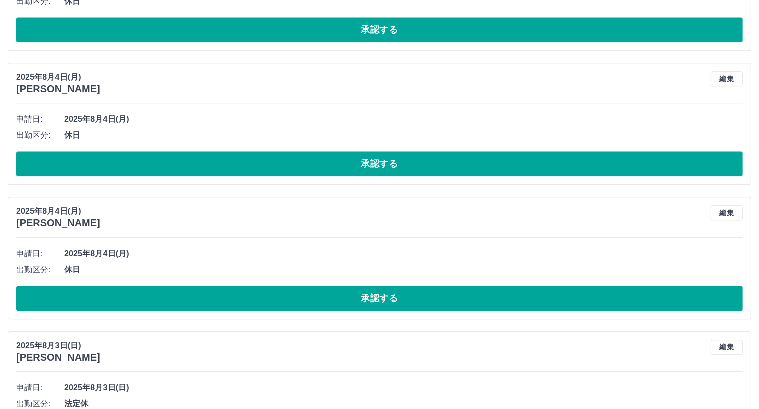
scroll to position [13893, 0]
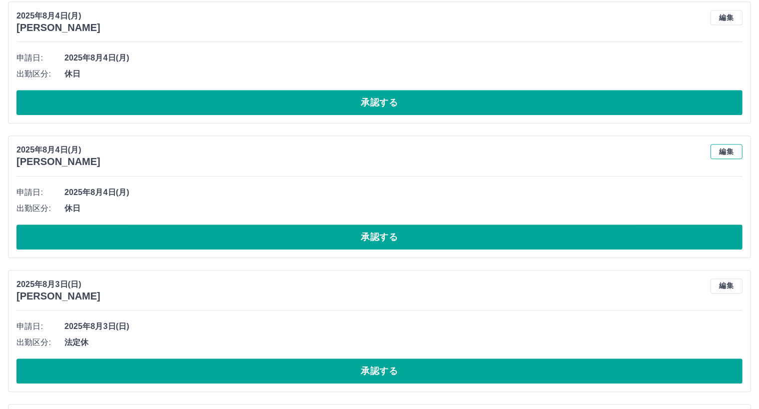
click at [734, 152] on button "編集" at bounding box center [727, 151] width 32 height 15
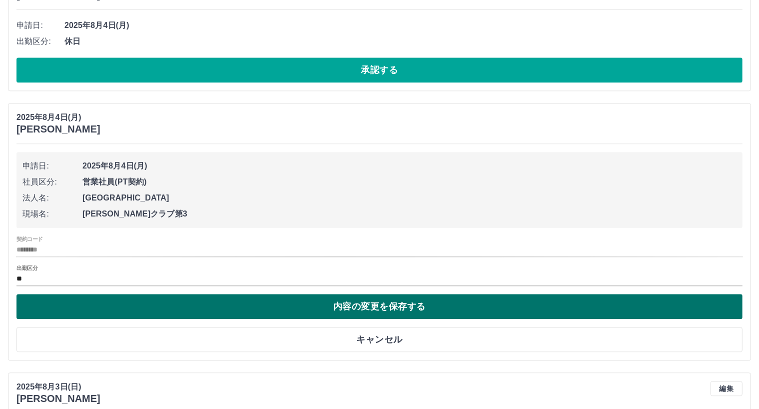
scroll to position [13943, 0]
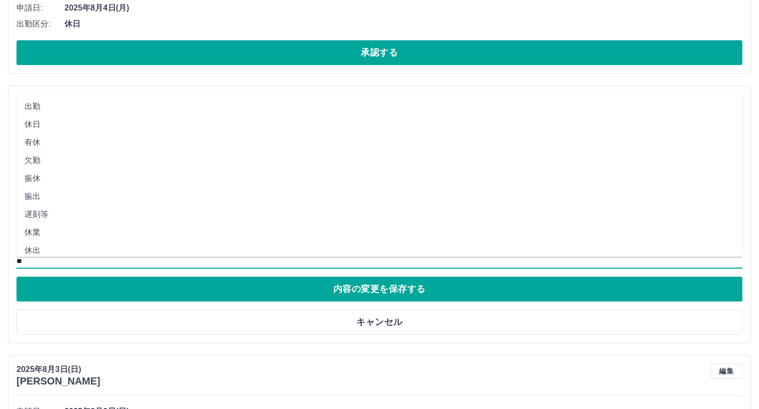
click at [32, 260] on input "**" at bounding box center [379, 261] width 726 height 12
click at [36, 102] on li "出勤" at bounding box center [379, 106] width 726 height 18
type input "**"
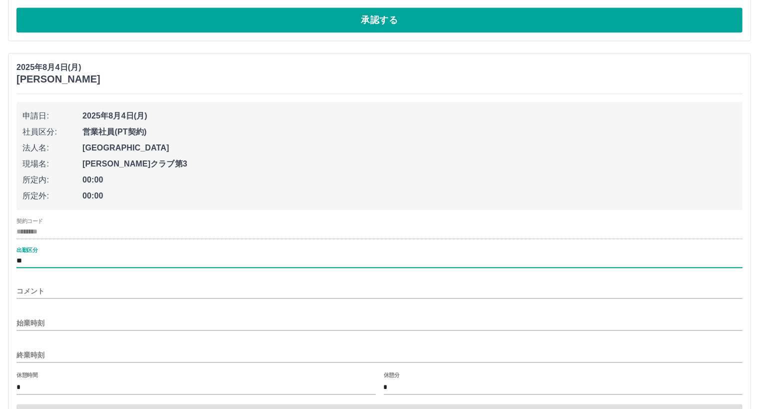
scroll to position [13993, 0]
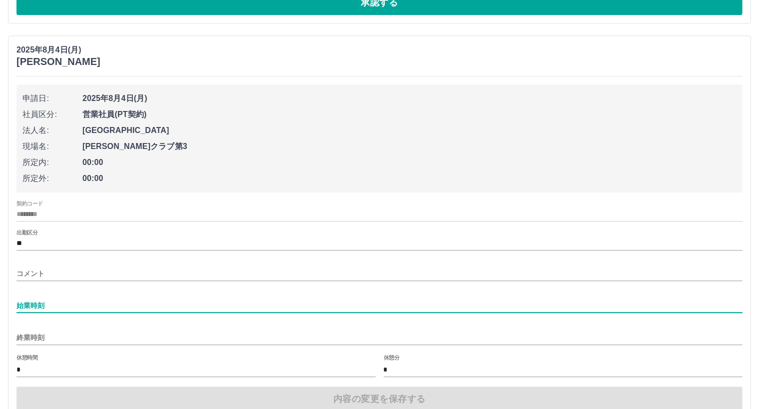
click at [69, 308] on input "始業時刻" at bounding box center [379, 305] width 726 height 14
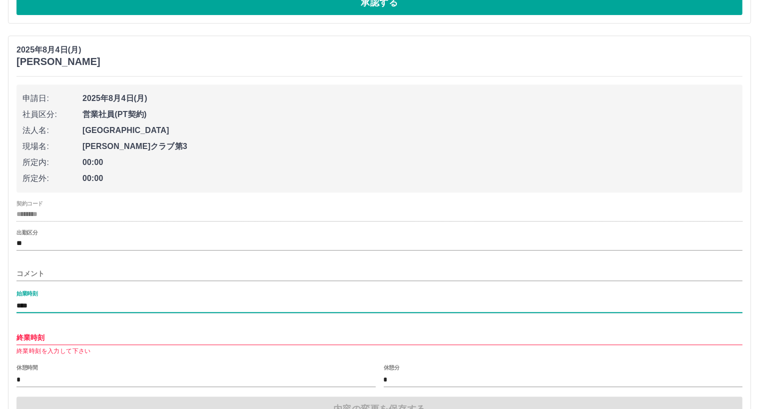
type input "****"
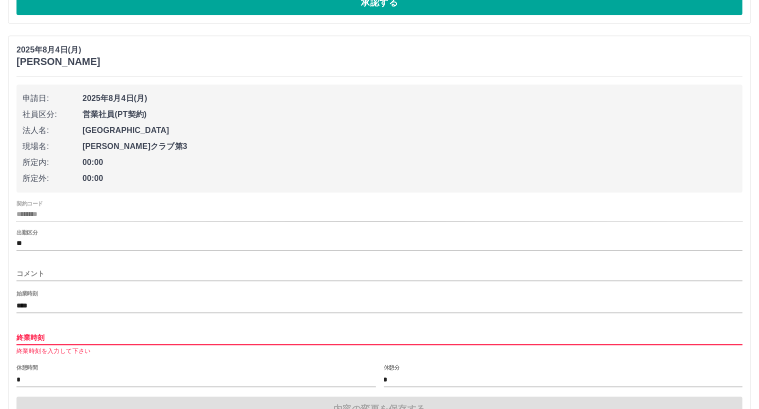
click at [22, 334] on input "終業時刻" at bounding box center [379, 337] width 726 height 14
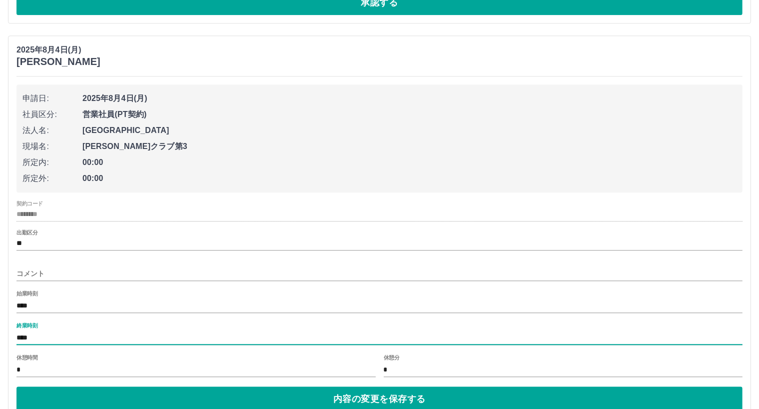
type input "****"
click at [404, 369] on input "*" at bounding box center [563, 369] width 359 height 14
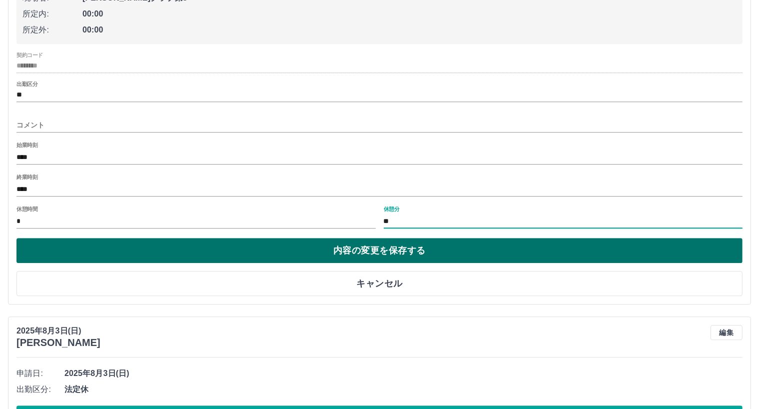
scroll to position [14143, 0]
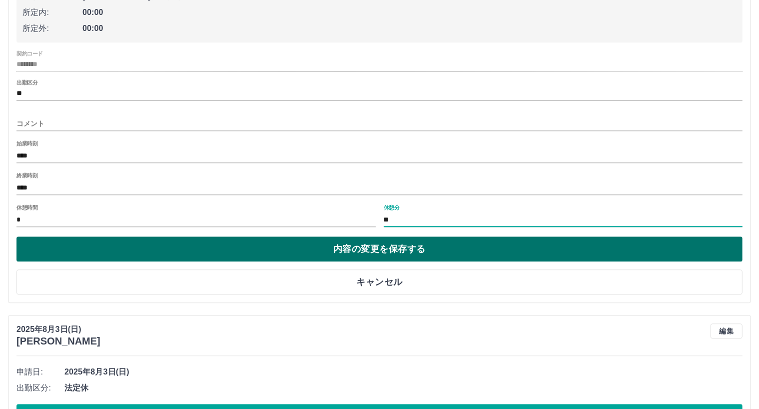
type input "**"
click at [381, 253] on button "内容の変更を保存する" at bounding box center [379, 248] width 726 height 25
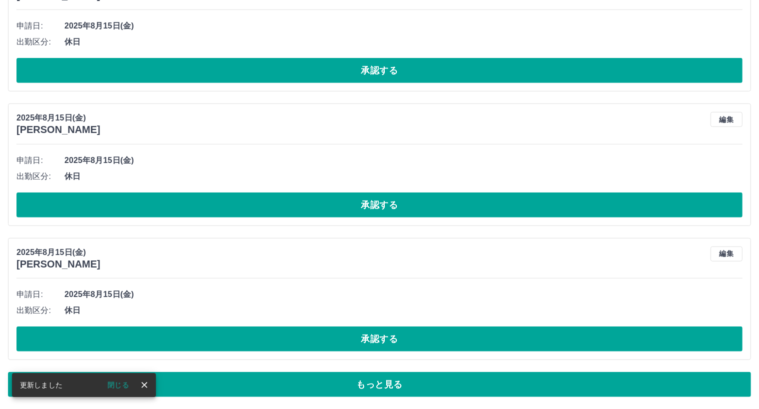
scroll to position [4539, 0]
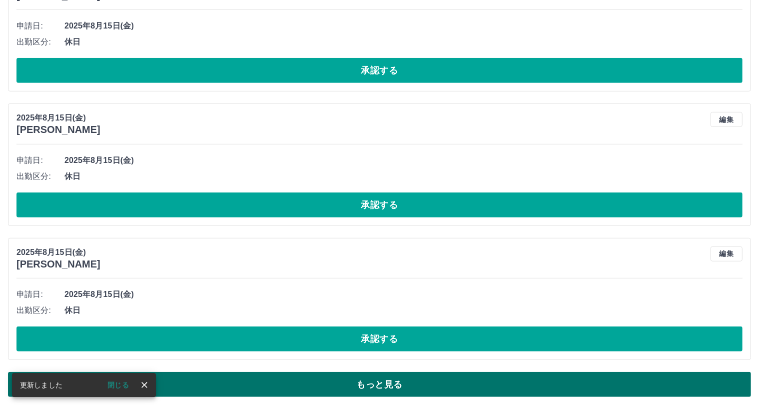
click at [397, 386] on button "もっと見る" at bounding box center [379, 384] width 743 height 25
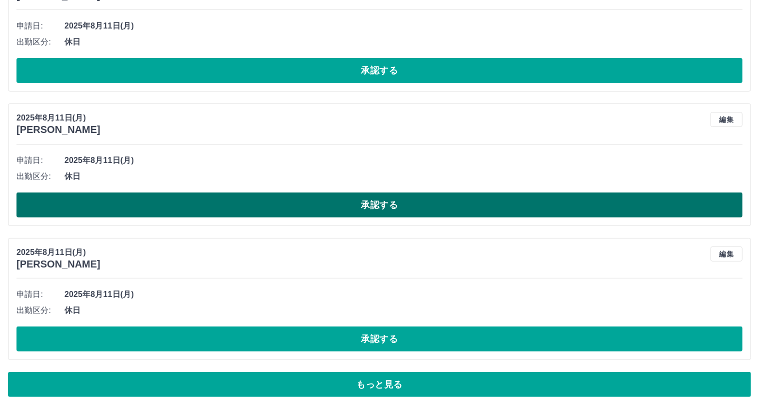
scroll to position [7892, 0]
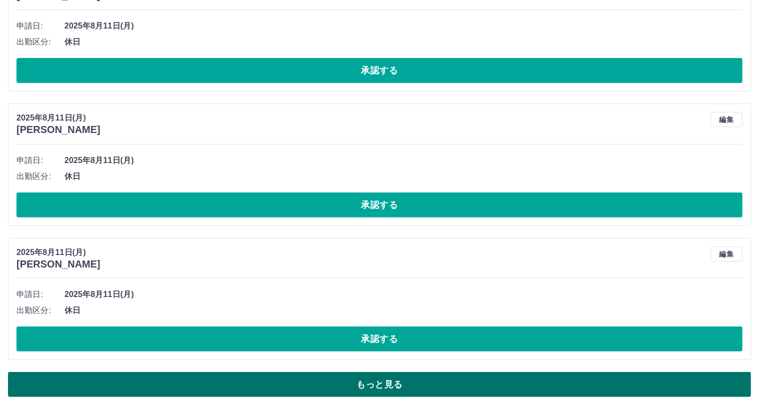
click at [386, 386] on button "もっと見る" at bounding box center [379, 384] width 743 height 25
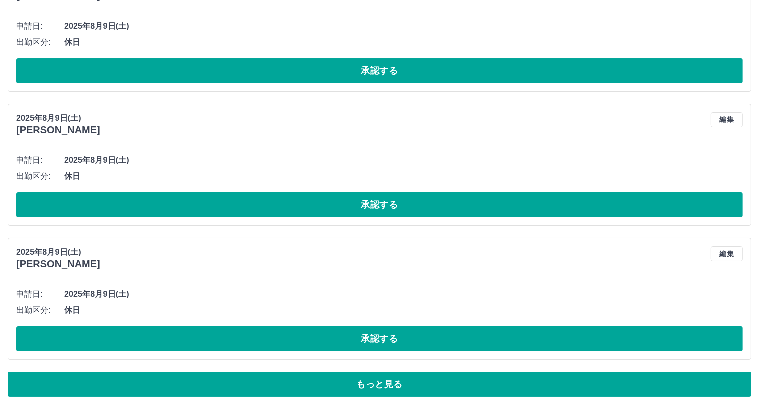
scroll to position [11244, 0]
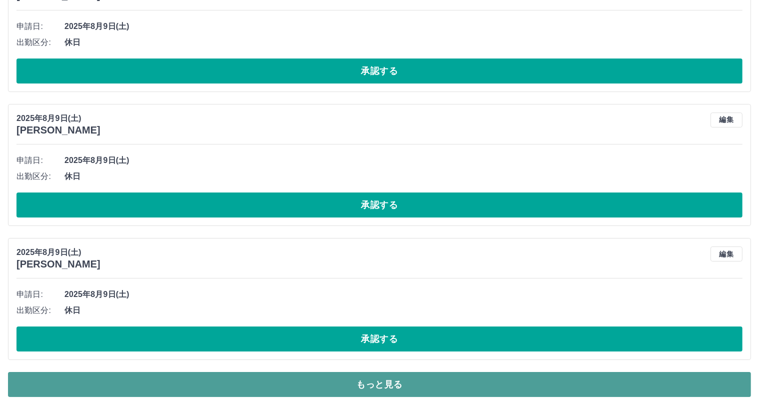
click at [384, 386] on button "もっと見る" at bounding box center [379, 384] width 743 height 25
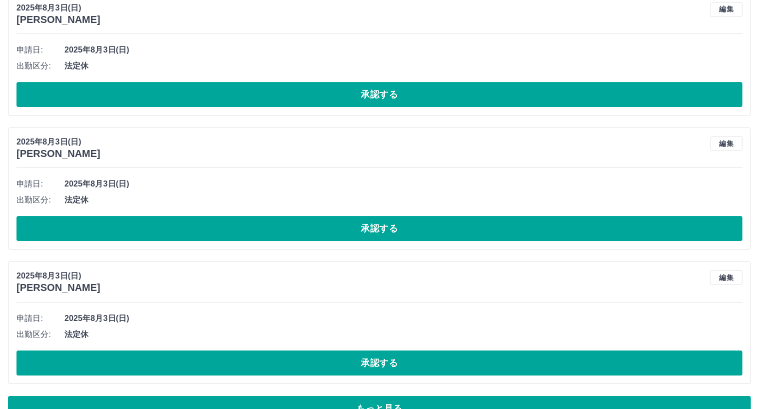
scroll to position [14741, 0]
